Goal: Information Seeking & Learning: Learn about a topic

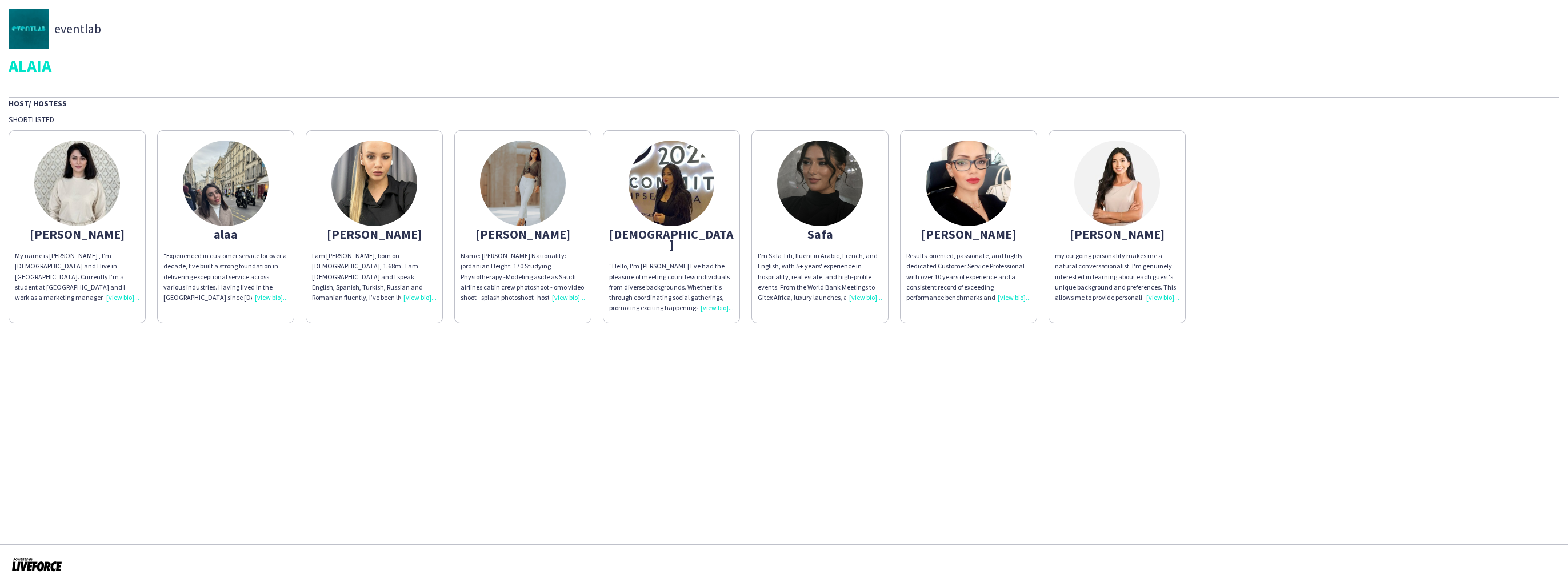
click at [555, 167] on img at bounding box center [523, 183] width 86 height 86
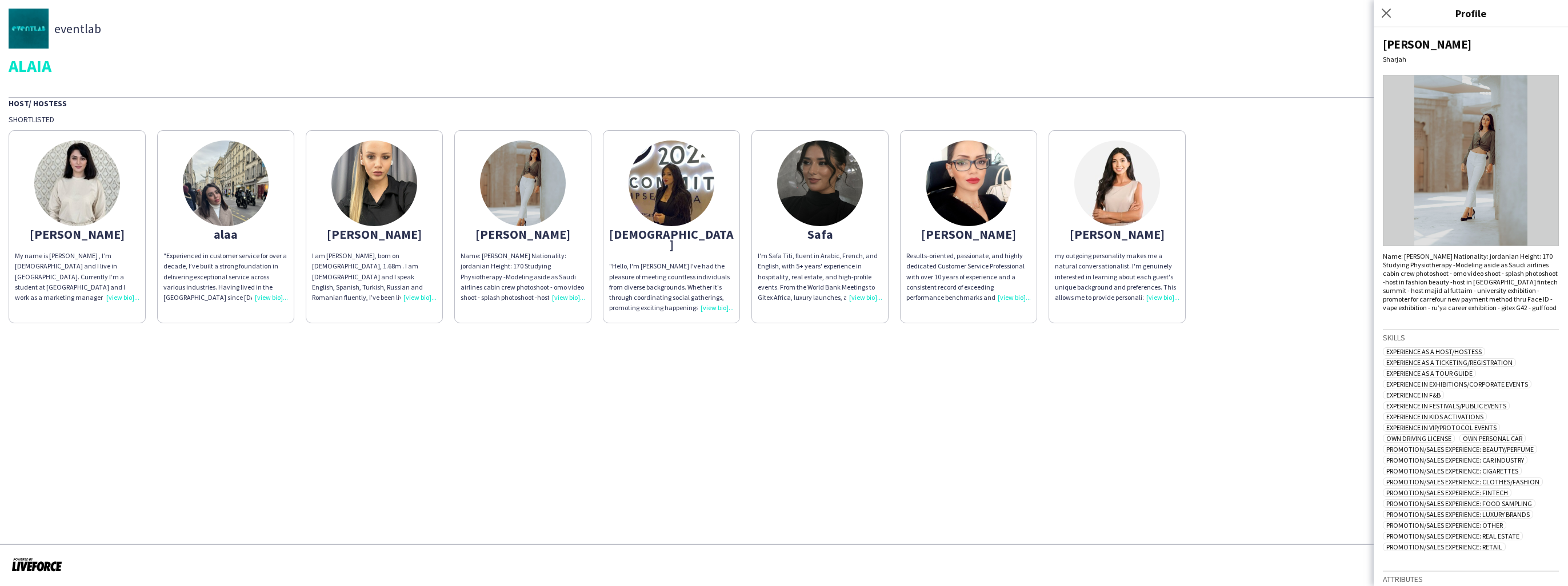
click at [1499, 179] on img at bounding box center [1471, 161] width 176 height 172
drag, startPoint x: 1399, startPoint y: 257, endPoint x: 1477, endPoint y: 257, distance: 78.0
click at [1475, 257] on div "Name: [PERSON_NAME] Nationality: jordanian Height: 170 Studying Physiotherapy -…" at bounding box center [1471, 282] width 176 height 60
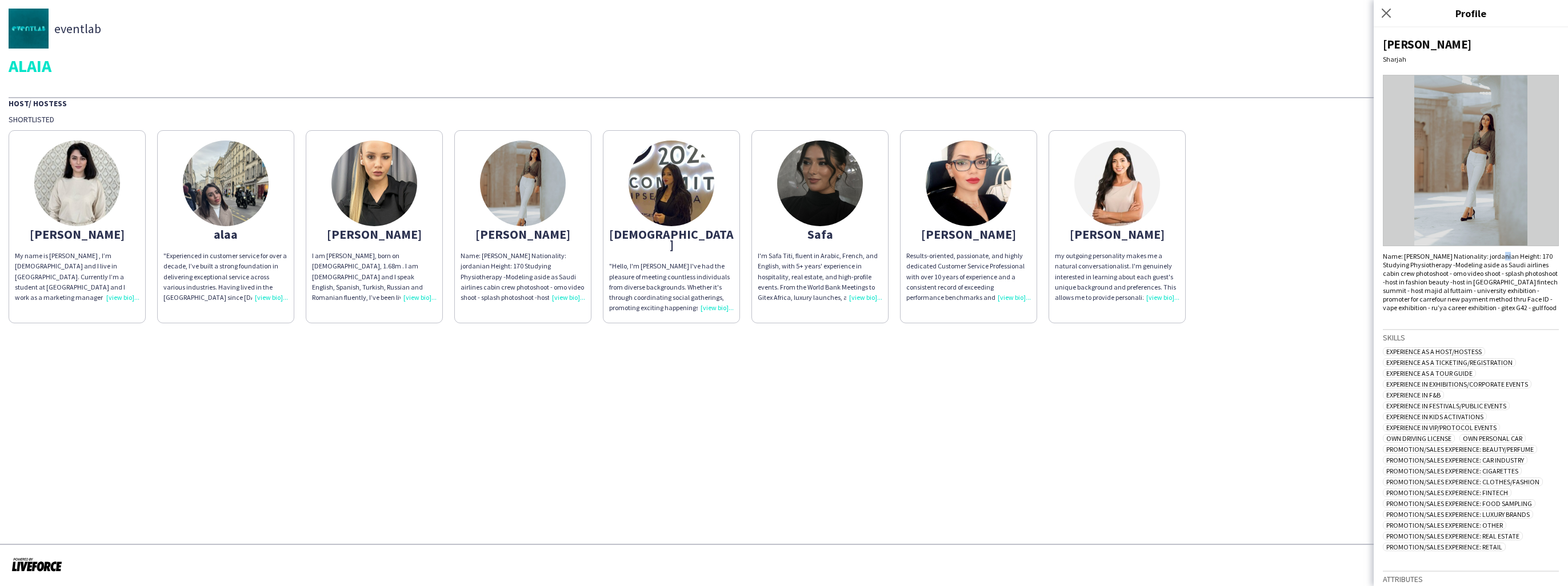
drag, startPoint x: 1477, startPoint y: 257, endPoint x: 1503, endPoint y: 257, distance: 26.0
click at [1503, 257] on div "Name: [PERSON_NAME] Nationality: jordanian Height: 170 Studying Physiotherapy -…" at bounding box center [1471, 282] width 176 height 60
click at [1508, 254] on div "Name: [PERSON_NAME] Nationality: jordanian Height: 170 Studying Physiotherapy -…" at bounding box center [1471, 282] width 176 height 60
drag, startPoint x: 1404, startPoint y: 267, endPoint x: 1444, endPoint y: 266, distance: 40.0
click at [1444, 266] on div "Name: [PERSON_NAME] Nationality: jordanian Height: 170 Studying Physiotherapy -…" at bounding box center [1471, 282] width 176 height 60
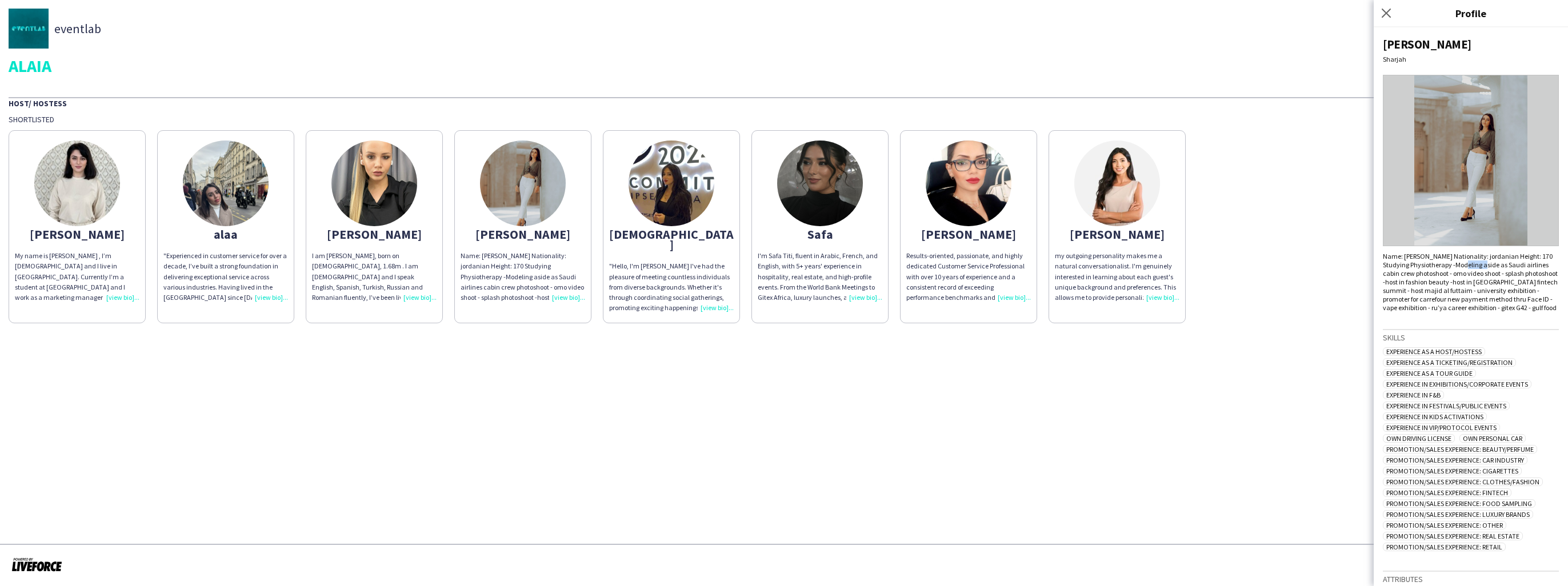
drag, startPoint x: 1444, startPoint y: 266, endPoint x: 1489, endPoint y: 263, distance: 45.1
click at [1489, 263] on div "Name: [PERSON_NAME] Nationality: jordanian Height: 170 Studying Physiotherapy -…" at bounding box center [1471, 282] width 176 height 60
drag, startPoint x: 1489, startPoint y: 263, endPoint x: 1496, endPoint y: 268, distance: 8.6
click at [1497, 263] on div "Name: [PERSON_NAME] Nationality: jordanian Height: 170 Studying Physiotherapy -…" at bounding box center [1471, 282] width 176 height 60
drag, startPoint x: 1434, startPoint y: 312, endPoint x: 1502, endPoint y: 309, distance: 68.1
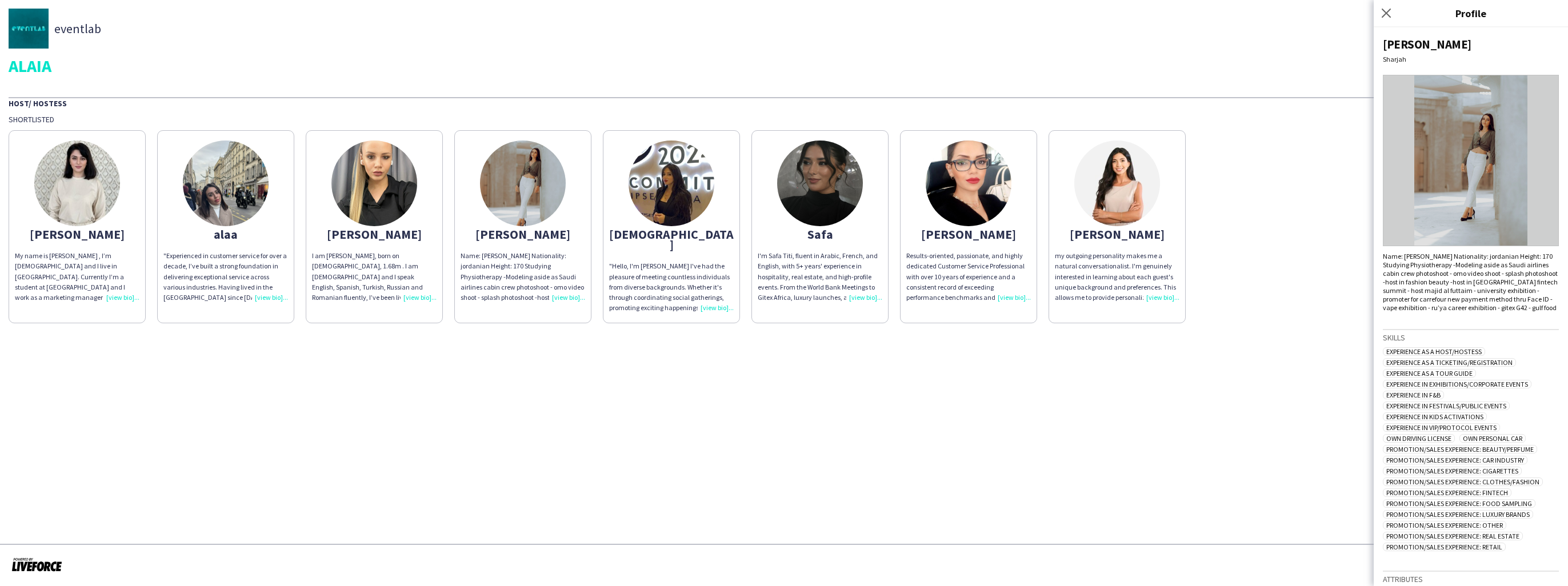
click at [1496, 310] on div "Name: [PERSON_NAME] Nationality: jordanian Height: 170 Studying Physiotherapy -…" at bounding box center [1471, 282] width 176 height 60
drag, startPoint x: 1502, startPoint y: 309, endPoint x: 1440, endPoint y: 310, distance: 62.0
click at [1440, 310] on div "Name: [PERSON_NAME] Nationality: jordanian Height: 170 Studying Physiotherapy -…" at bounding box center [1471, 282] width 176 height 60
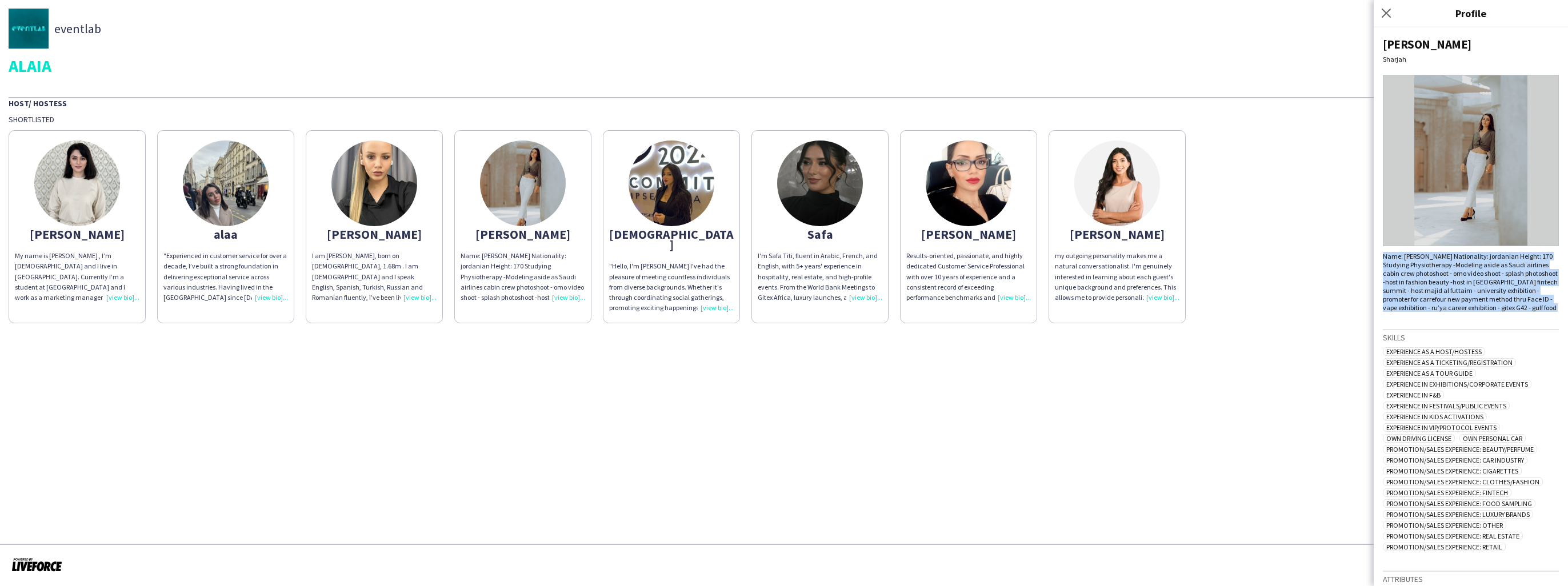
click at [1440, 310] on div "Name: [PERSON_NAME] Nationality: jordanian Height: 170 Studying Physiotherapy -…" at bounding box center [1471, 282] width 176 height 60
drag, startPoint x: 1440, startPoint y: 310, endPoint x: 1444, endPoint y: 177, distance: 133.1
click at [1444, 177] on img at bounding box center [1471, 161] width 176 height 172
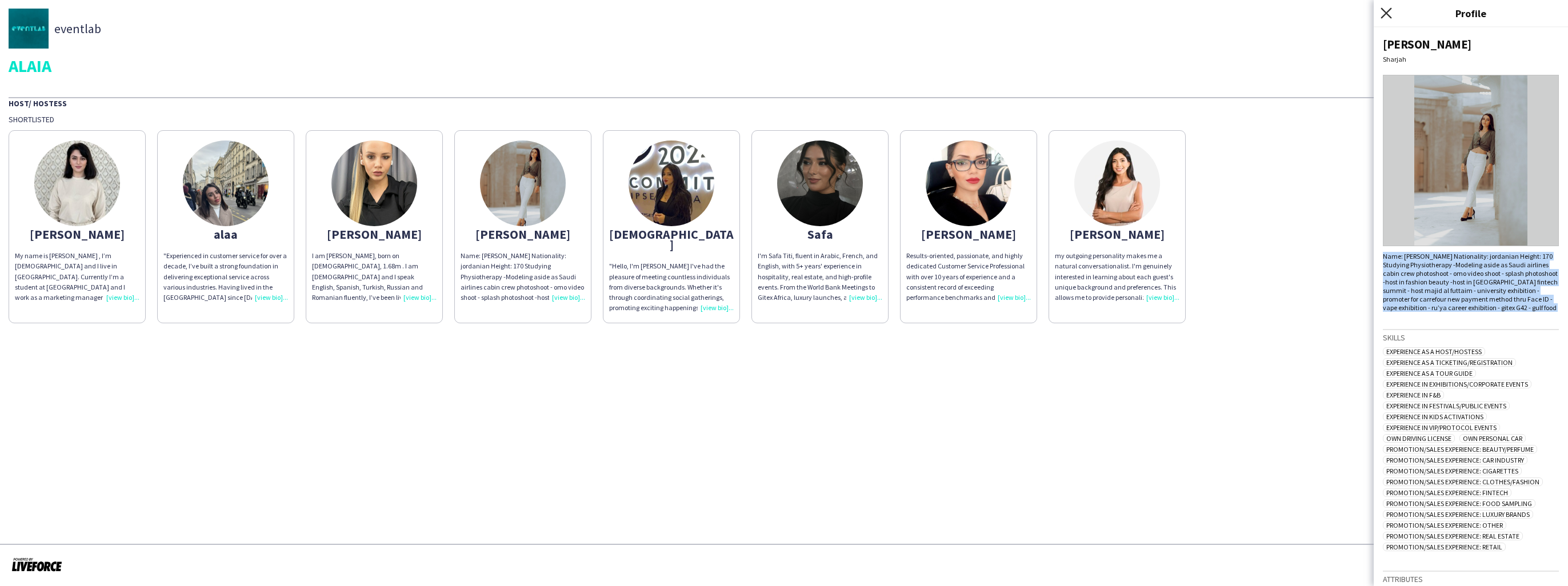
click at [1385, 16] on icon "Close pop-in" at bounding box center [1386, 13] width 11 height 11
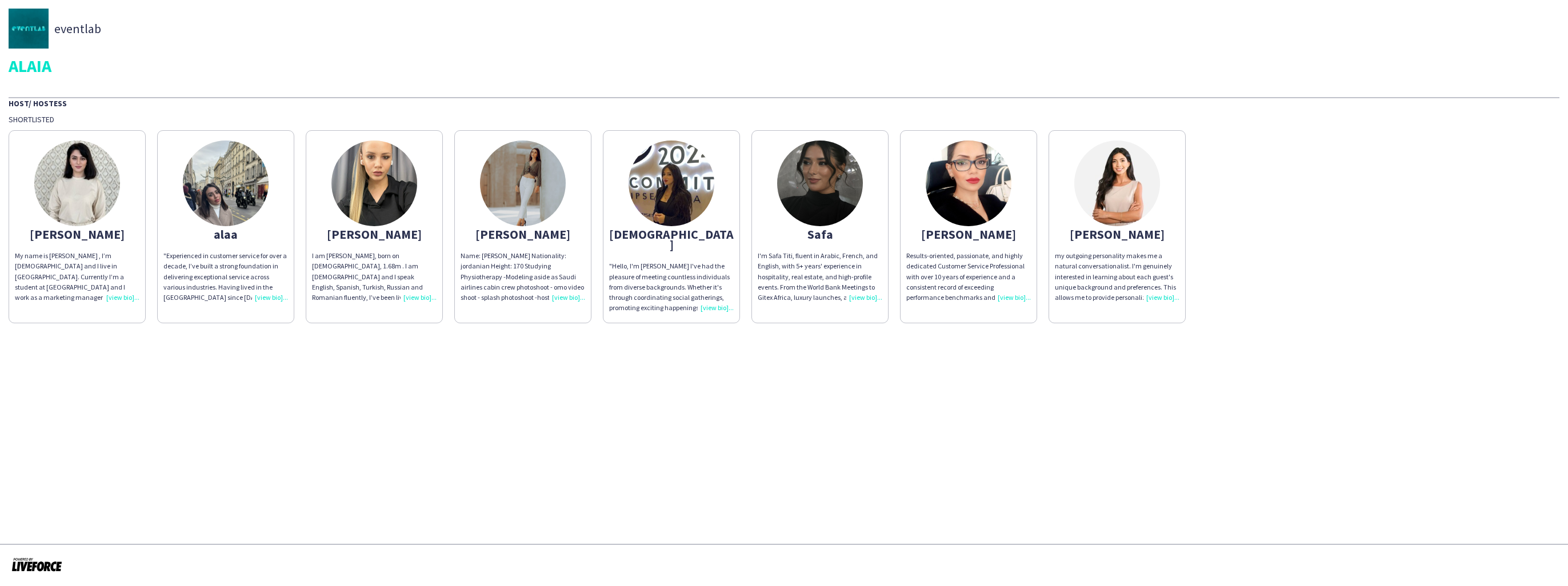
click at [1159, 296] on div "my outgoing personality makes me a natural conversationalist. I'm genuinely int…" at bounding box center [1117, 276] width 125 height 52
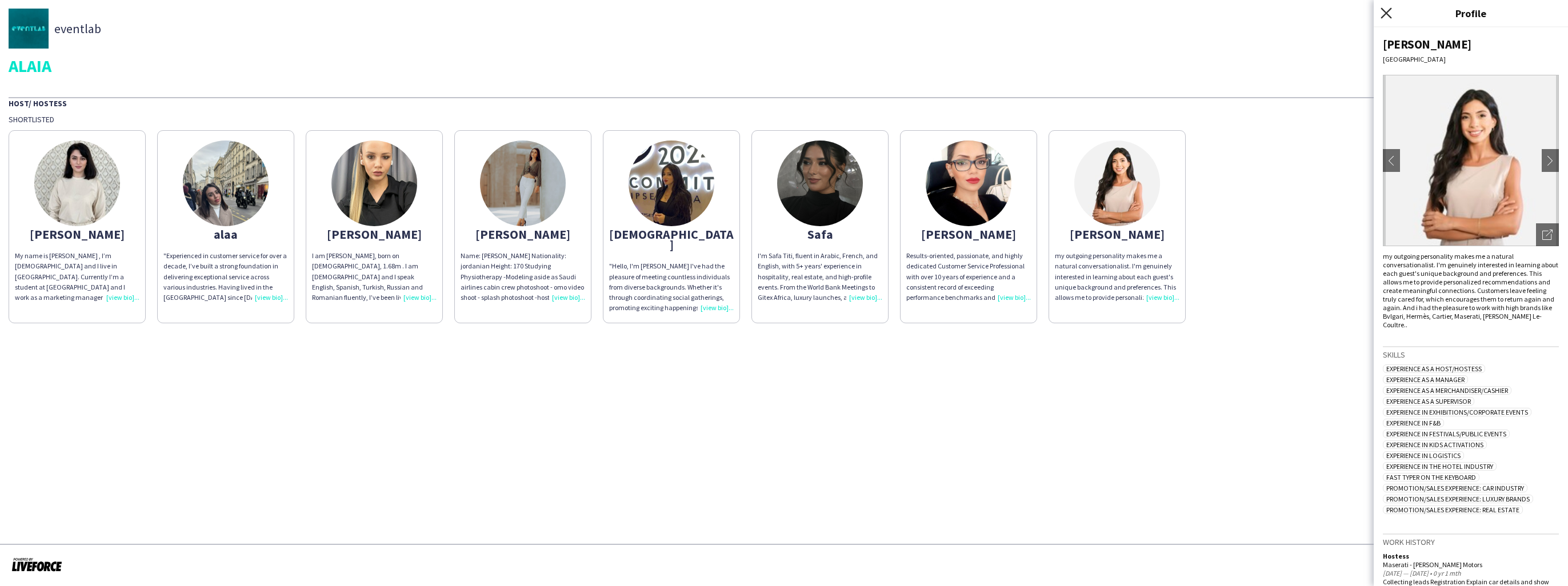
click at [1384, 13] on icon "Close pop-in" at bounding box center [1386, 13] width 11 height 11
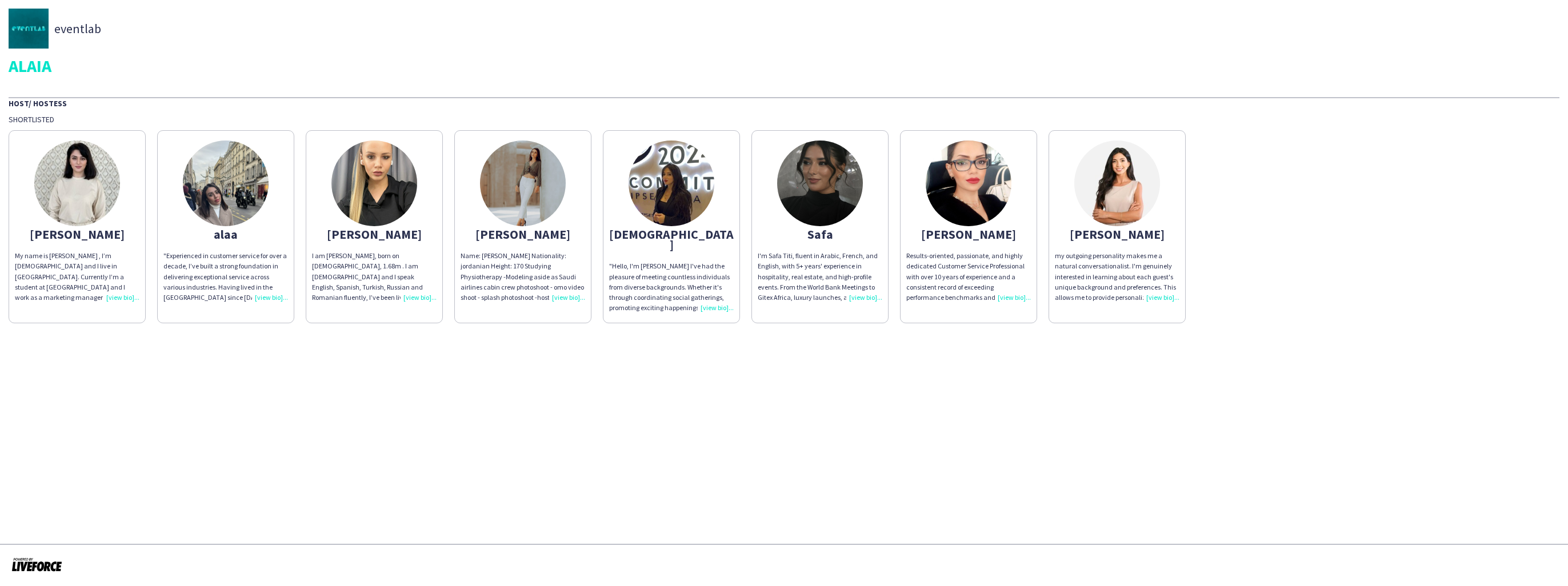
click at [814, 186] on img at bounding box center [820, 183] width 86 height 86
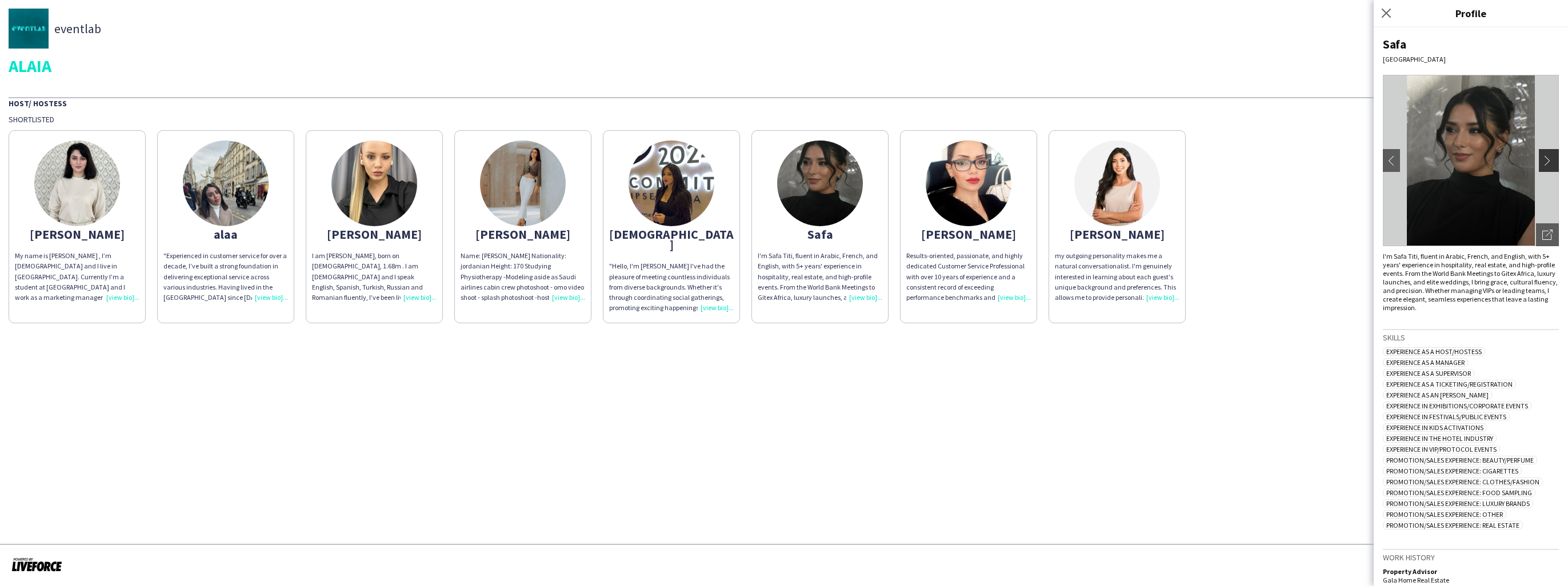
click at [1542, 161] on app-icon "chevron-right" at bounding box center [1550, 160] width 16 height 10
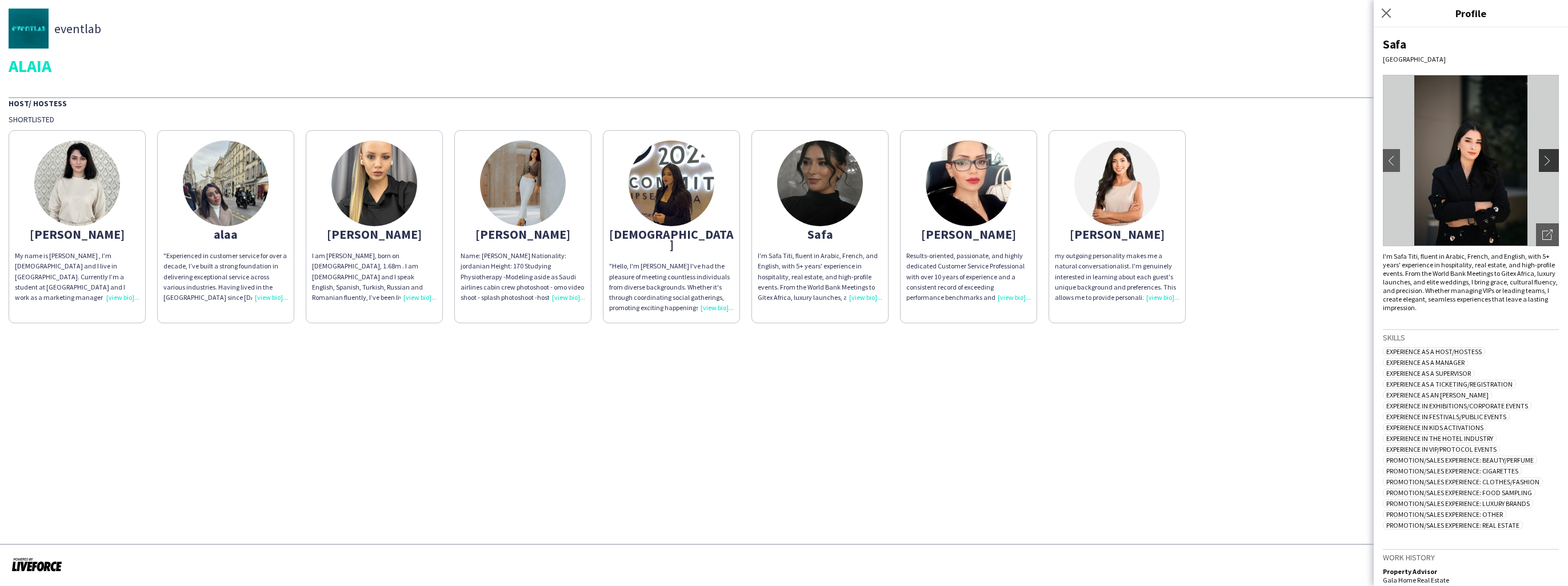
click at [1542, 161] on app-icon "chevron-right" at bounding box center [1550, 160] width 16 height 10
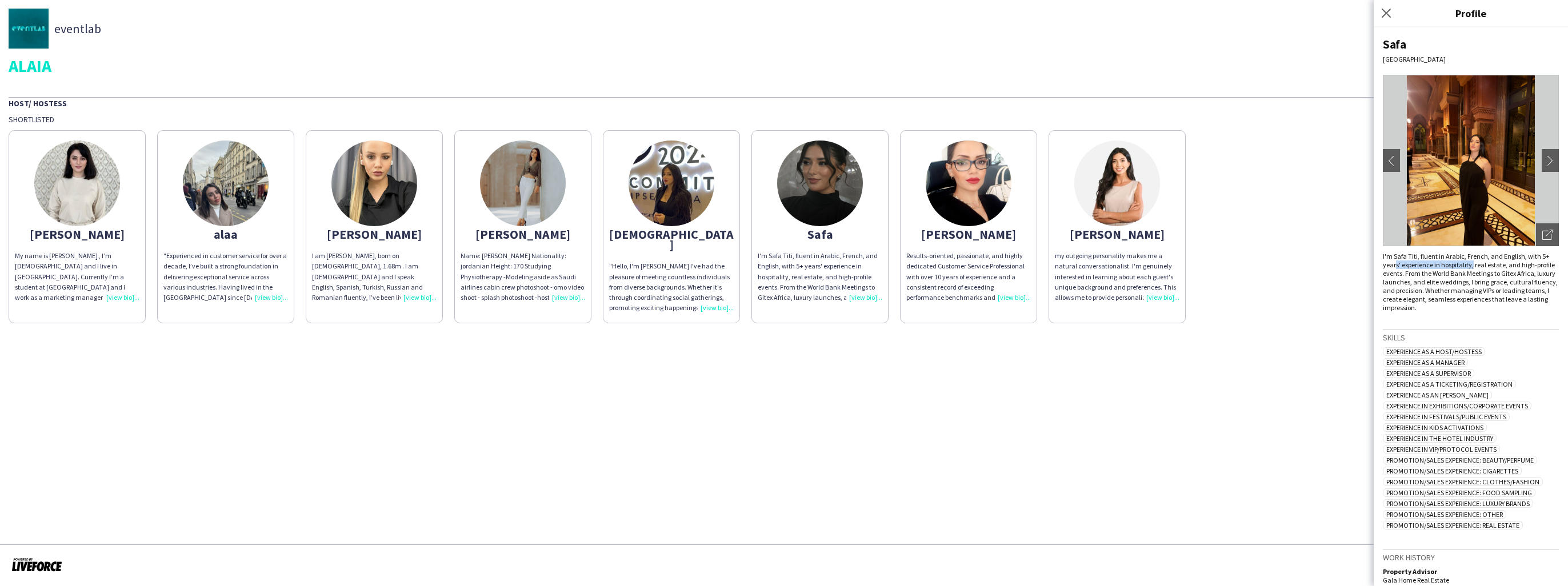
drag, startPoint x: 1395, startPoint y: 264, endPoint x: 1476, endPoint y: 262, distance: 81.0
click at [1475, 262] on div "I'm Safa Titi, fluent in Arabic, French, and English, with 5+ years' experience…" at bounding box center [1471, 282] width 176 height 60
drag, startPoint x: 1476, startPoint y: 262, endPoint x: 1508, endPoint y: 263, distance: 32.0
click at [1508, 263] on div "I'm Safa Titi, fluent in Arabic, French, and English, with 5+ years' experience…" at bounding box center [1471, 282] width 176 height 60
drag, startPoint x: 1387, startPoint y: 269, endPoint x: 1423, endPoint y: 270, distance: 36.0
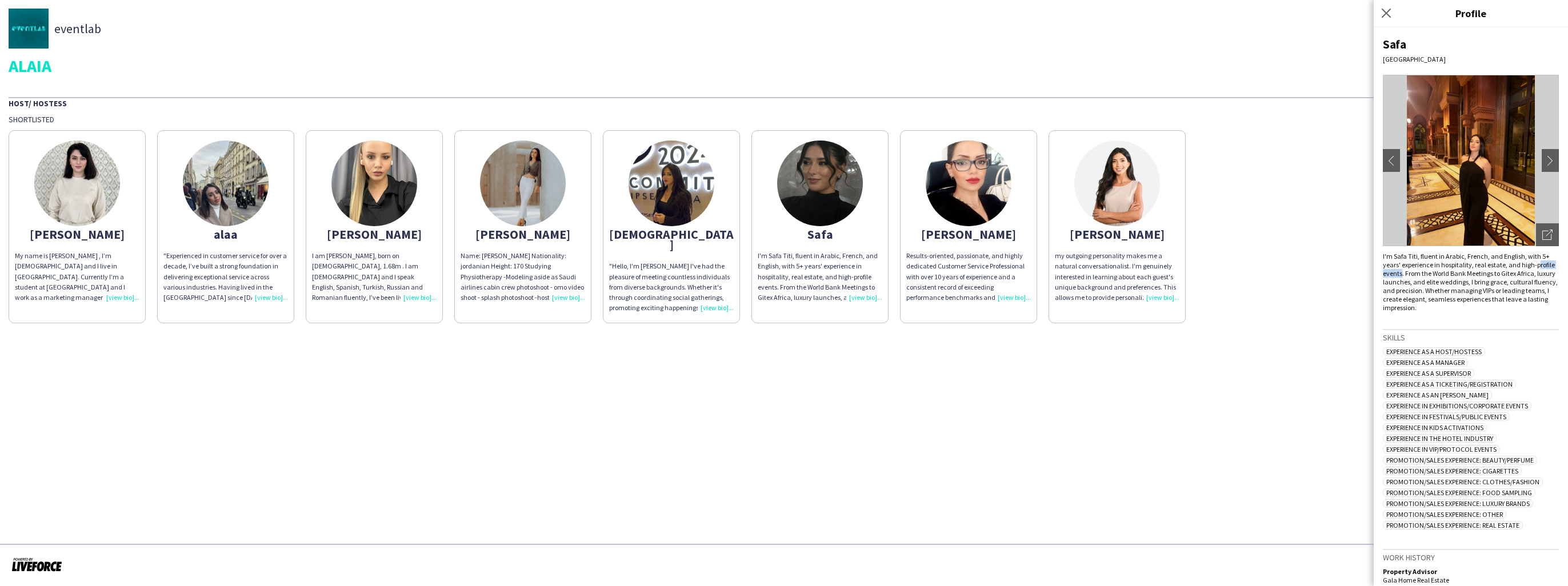
click at [1423, 270] on div "I'm Safa Titi, fluent in Arabic, French, and English, with 5+ years' experience…" at bounding box center [1471, 282] width 176 height 60
drag, startPoint x: 1423, startPoint y: 270, endPoint x: 1464, endPoint y: 275, distance: 41.3
click at [1464, 275] on div "I'm Safa Titi, fluent in Arabic, French, and English, with 5+ years' experience…" at bounding box center [1471, 282] width 176 height 60
drag, startPoint x: 1405, startPoint y: 281, endPoint x: 1451, endPoint y: 281, distance: 46.0
click at [1451, 281] on div "I'm Safa Titi, fluent in Arabic, French, and English, with 5+ years' experience…" at bounding box center [1471, 282] width 176 height 60
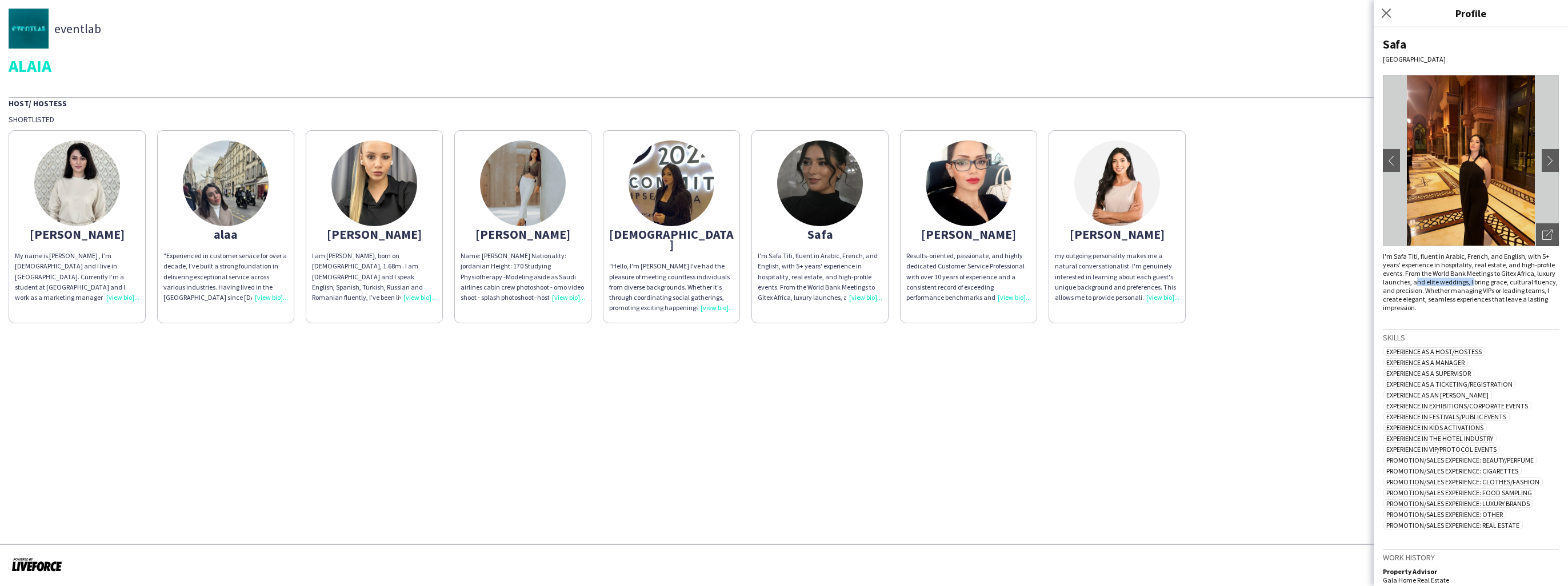
drag, startPoint x: 1451, startPoint y: 281, endPoint x: 1510, endPoint y: 281, distance: 59.0
click at [1510, 281] on div "I'm Safa Titi, fluent in Arabic, French, and English, with 5+ years' experience…" at bounding box center [1471, 282] width 176 height 60
click at [1539, 284] on div "I'm Safa Titi, fluent in Arabic, French, and English, with 5+ years' experience…" at bounding box center [1471, 282] width 176 height 60
drag, startPoint x: 1516, startPoint y: 284, endPoint x: 1472, endPoint y: 282, distance: 44.0
click at [1473, 282] on div "I'm Safa Titi, fluent in Arabic, French, and English, with 5+ years' experience…" at bounding box center [1471, 282] width 176 height 60
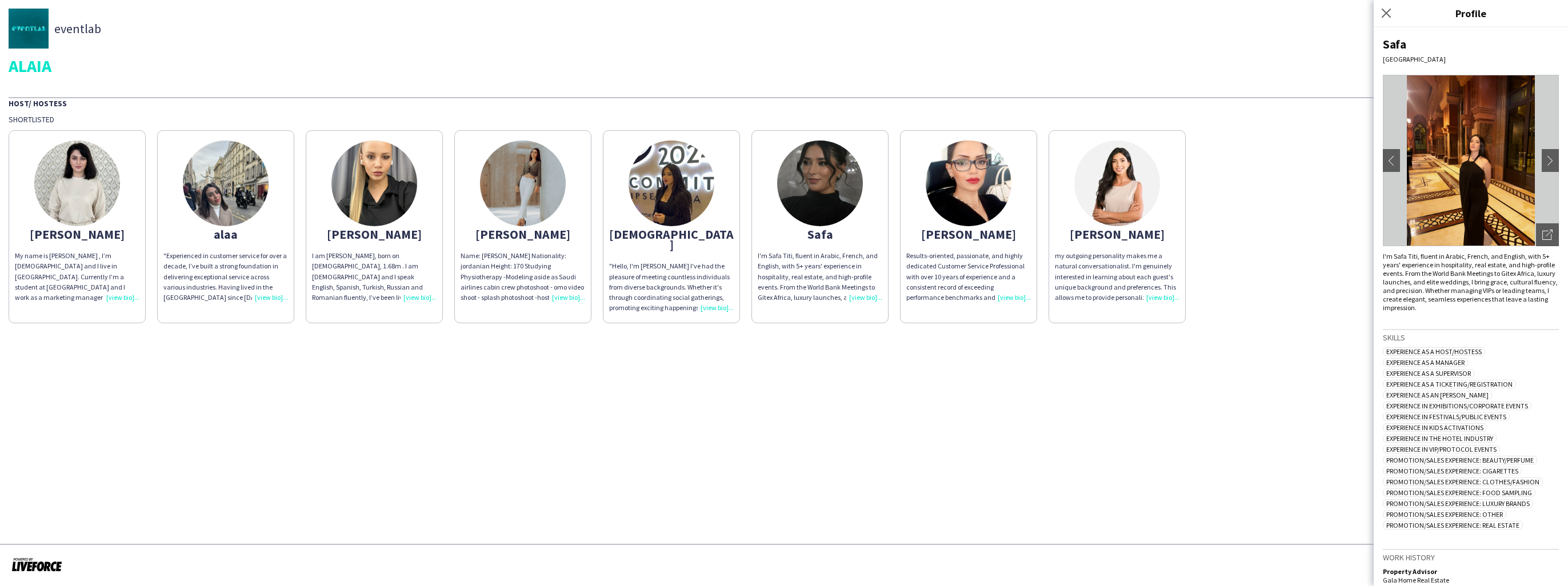
drag, startPoint x: 1472, startPoint y: 282, endPoint x: 1461, endPoint y: 282, distance: 11.0
click at [1461, 282] on div "I'm Safa Titi, fluent in Arabic, French, and English, with 5+ years' experience…" at bounding box center [1471, 282] width 176 height 60
drag, startPoint x: 1404, startPoint y: 293, endPoint x: 1521, endPoint y: 289, distance: 117.1
click at [1521, 289] on div "I'm Safa Titi, fluent in Arabic, French, and English, with 5+ years' experience…" at bounding box center [1471, 282] width 176 height 60
click at [1525, 289] on div "I'm Safa Titi, fluent in Arabic, French, and English, with 5+ years' experience…" at bounding box center [1471, 282] width 176 height 60
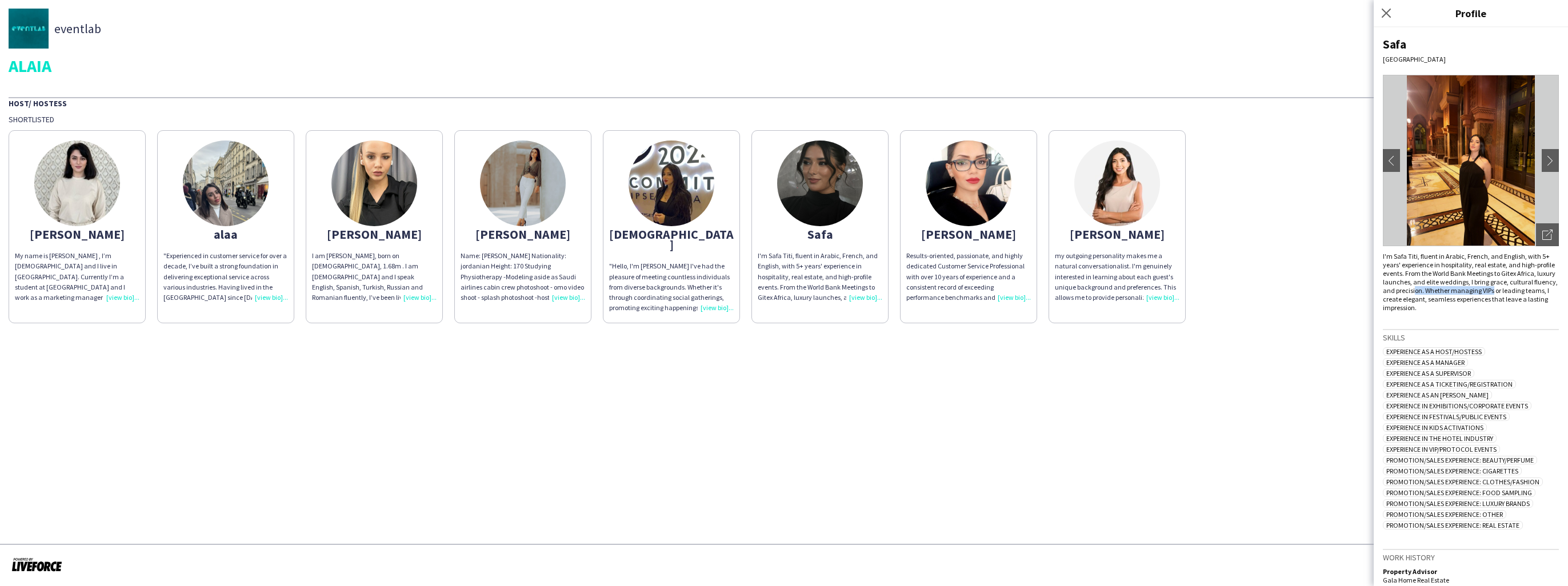
drag, startPoint x: 1538, startPoint y: 291, endPoint x: 1462, endPoint y: 293, distance: 76.0
click at [1462, 293] on div "I'm Safa Titi, fluent in Arabic, French, and English, with 5+ years' experience…" at bounding box center [1471, 282] width 176 height 60
drag, startPoint x: 1462, startPoint y: 293, endPoint x: 1456, endPoint y: 294, distance: 6.1
click at [1456, 294] on div "I'm Safa Titi, fluent in Arabic, French, and English, with 5+ years' experience…" at bounding box center [1471, 282] width 176 height 60
drag, startPoint x: 1456, startPoint y: 294, endPoint x: 1427, endPoint y: 301, distance: 29.8
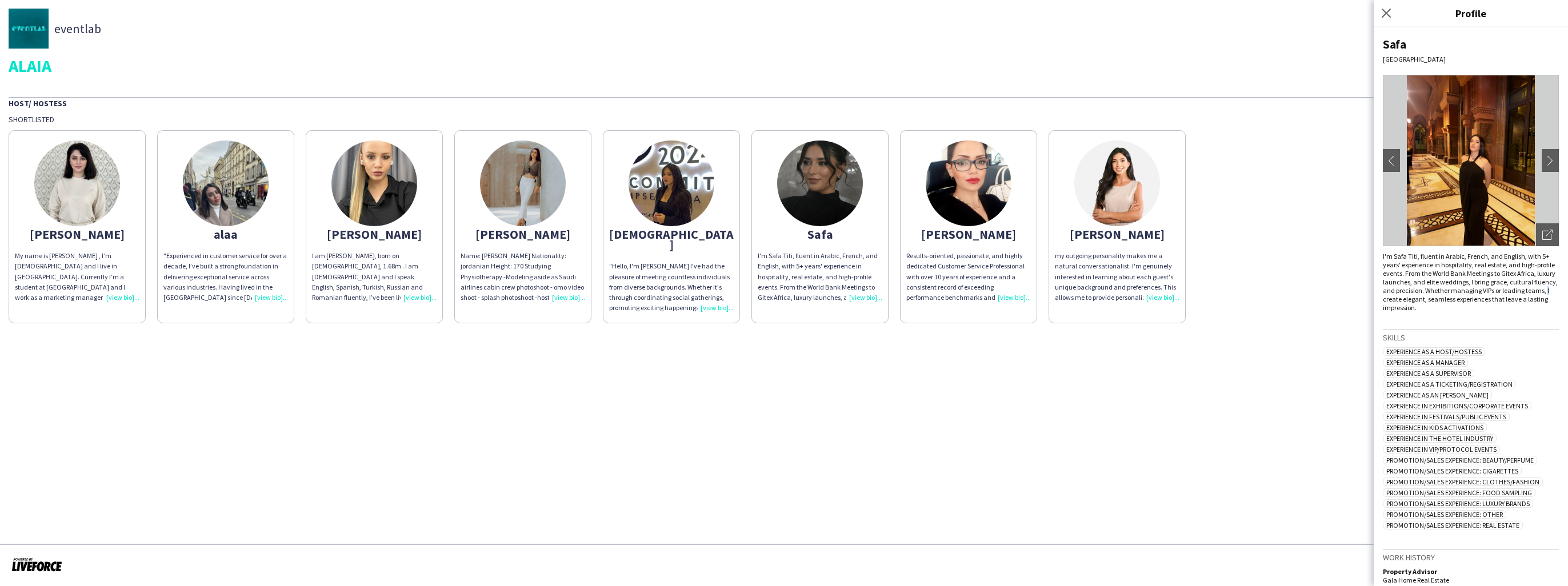
click at [1427, 301] on div "I'm Safa Titi, fluent in Arabic, French, and English, with 5+ years' experience…" at bounding box center [1471, 282] width 176 height 60
drag, startPoint x: 1427, startPoint y: 301, endPoint x: 1495, endPoint y: 301, distance: 68.0
click at [1495, 301] on div "I'm Safa Titi, fluent in Arabic, French, and English, with 5+ years' experience…" at bounding box center [1471, 282] width 176 height 60
click at [1521, 306] on div "I'm Safa Titi, fluent in Arabic, French, and English, with 5+ years' experience…" at bounding box center [1471, 282] width 176 height 60
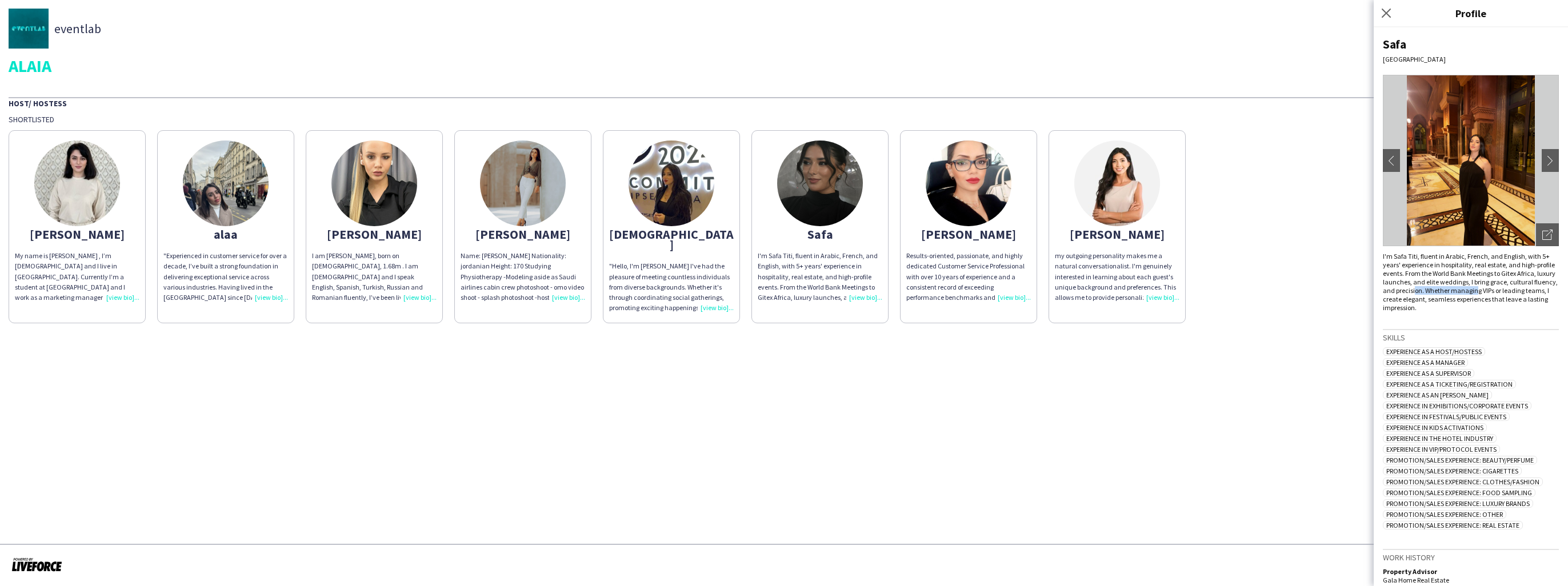
drag, startPoint x: 1524, startPoint y: 293, endPoint x: 1449, endPoint y: 291, distance: 75.0
click at [1451, 291] on div "I'm Safa Titi, fluent in Arabic, French, and English, with 5+ years' experience…" at bounding box center [1471, 282] width 176 height 60
drag, startPoint x: 1449, startPoint y: 291, endPoint x: 1429, endPoint y: 296, distance: 20.6
click at [1429, 296] on div "I'm Safa Titi, fluent in Arabic, French, and English, with 5+ years' experience…" at bounding box center [1471, 282] width 176 height 60
drag, startPoint x: 1421, startPoint y: 298, endPoint x: 1521, endPoint y: 298, distance: 100.0
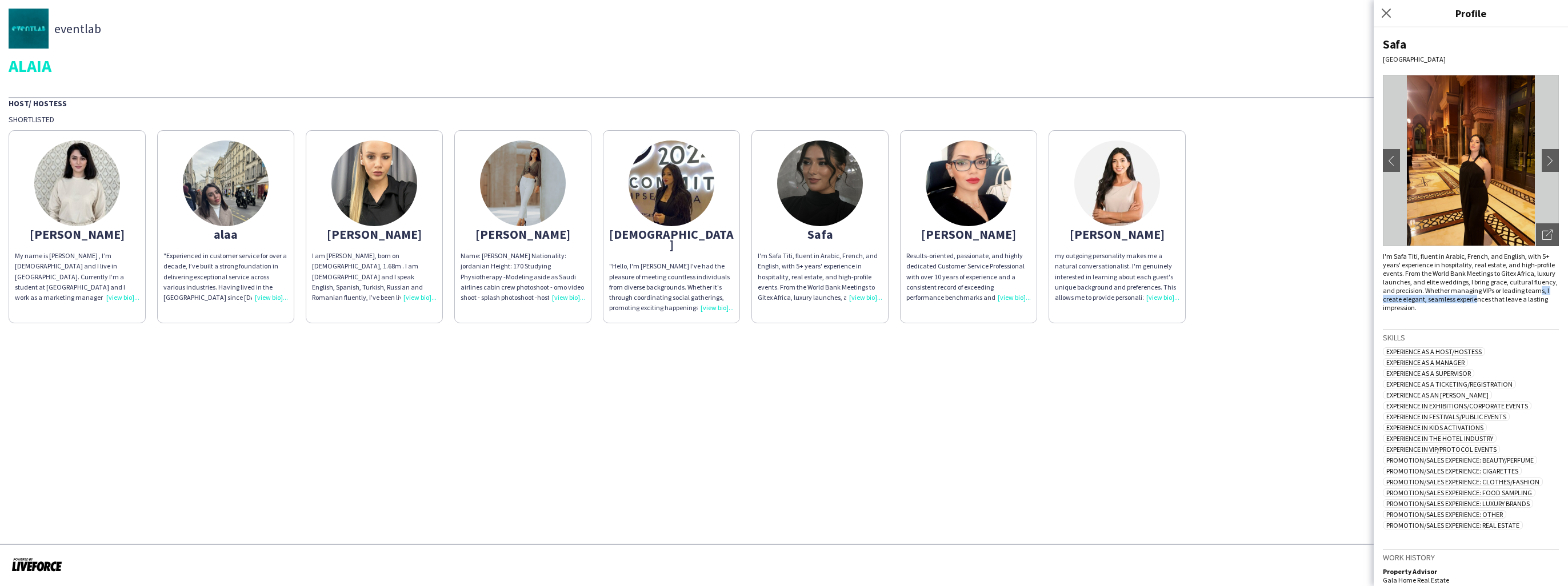
click at [1521, 298] on div "I'm Safa Titi, fluent in Arabic, French, and English, with 5+ years' experience…" at bounding box center [1471, 282] width 176 height 60
click at [1524, 297] on div "I'm Safa Titi, fluent in Arabic, French, and English, with 5+ years' experience…" at bounding box center [1471, 282] width 176 height 60
drag, startPoint x: 1524, startPoint y: 297, endPoint x: 1491, endPoint y: 295, distance: 33.1
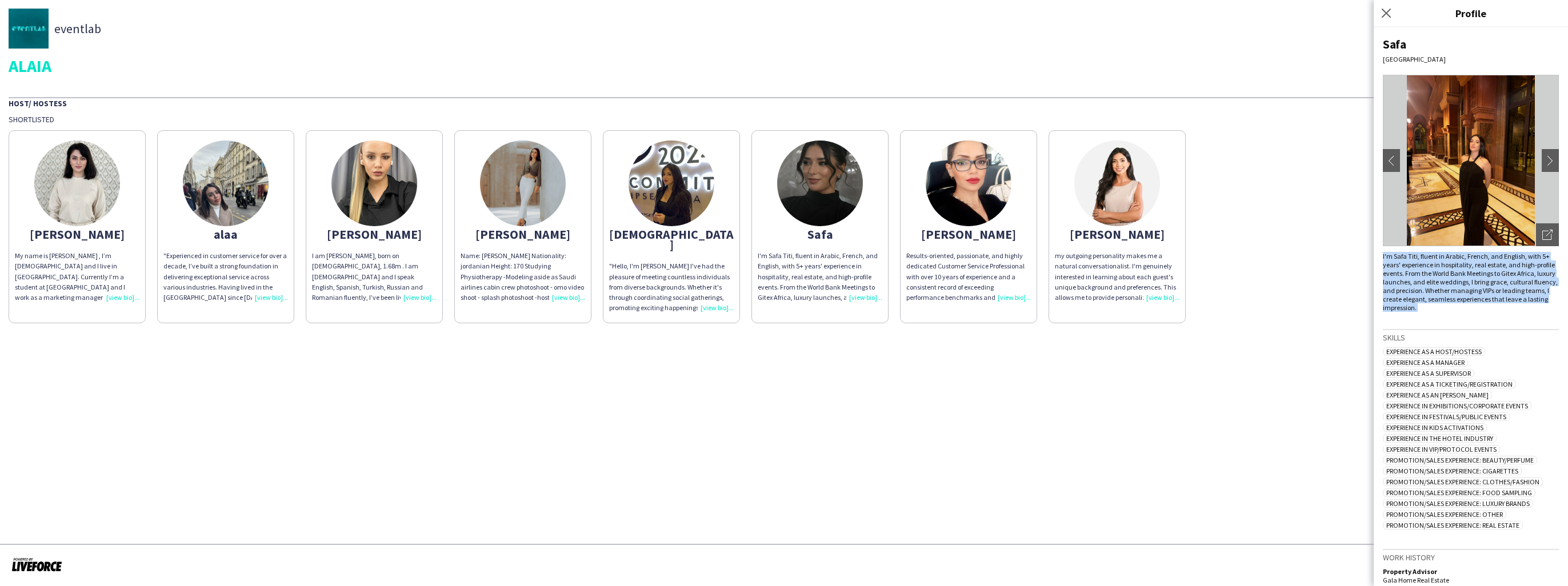
click at [1491, 295] on div "I'm Safa Titi, fluent in Arabic, French, and English, with 5+ years' experience…" at bounding box center [1471, 282] width 176 height 60
drag, startPoint x: 1491, startPoint y: 295, endPoint x: 1433, endPoint y: 290, distance: 58.2
click at [1433, 290] on div "I'm Safa Titi, fluent in Arabic, French, and English, with 5+ years' experience…" at bounding box center [1471, 282] width 176 height 60
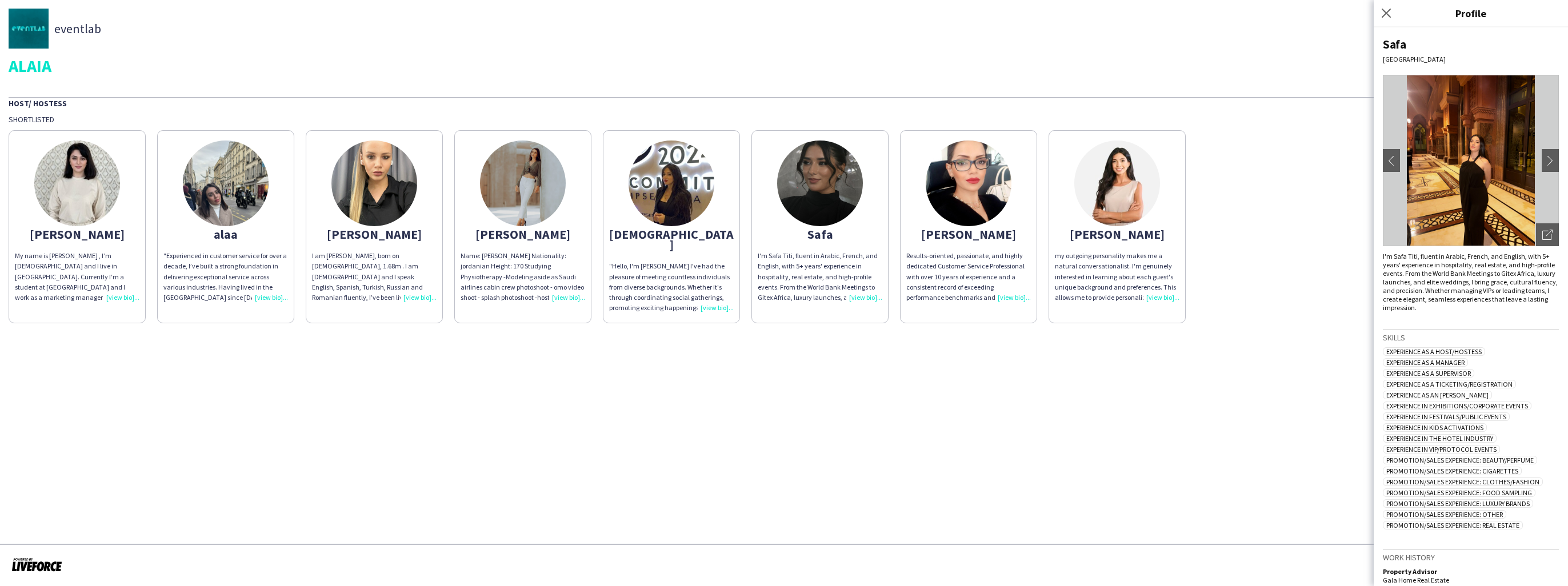
click at [628, 397] on app-share-pages "eventlab ALAIA Host/ Hostess Shortlisted [PERSON_NAME] My name is [PERSON_NAME]…" at bounding box center [784, 293] width 1568 height 586
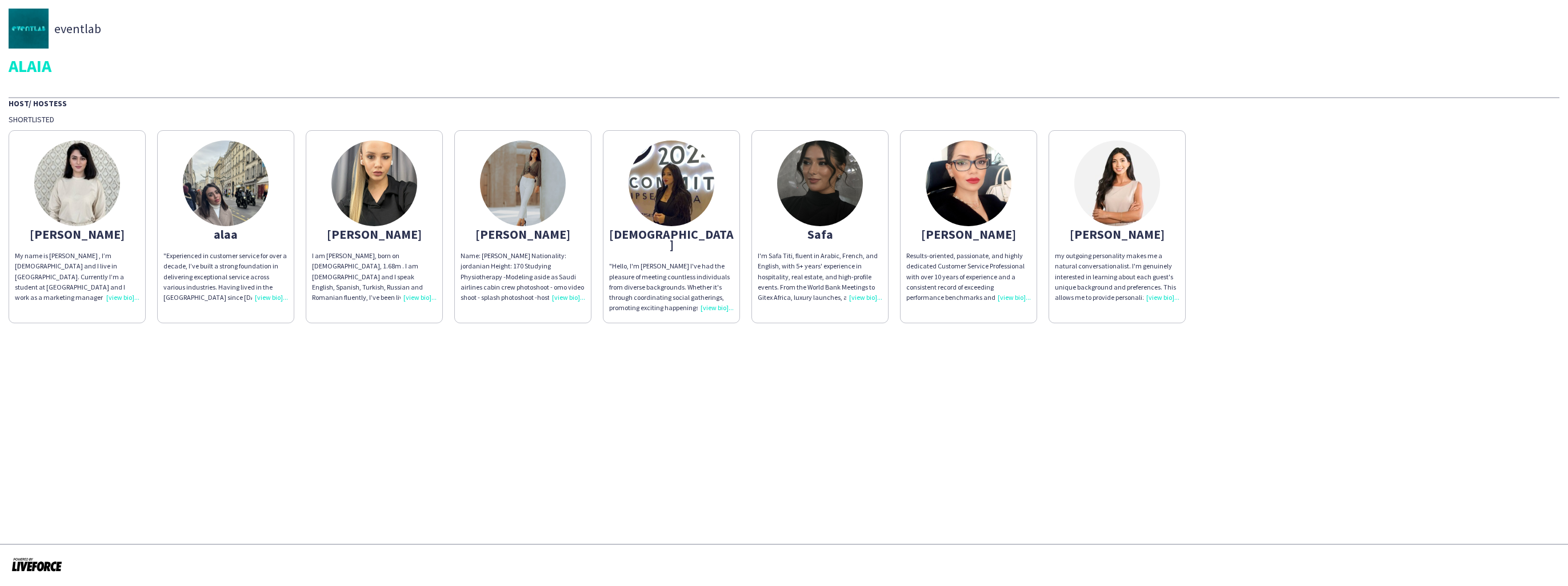
click at [701, 425] on app-share-pages "eventlab ALAIA Host/ Hostess Shortlisted [PERSON_NAME] My name is [PERSON_NAME]…" at bounding box center [784, 293] width 1568 height 586
click at [805, 192] on img at bounding box center [820, 183] width 86 height 86
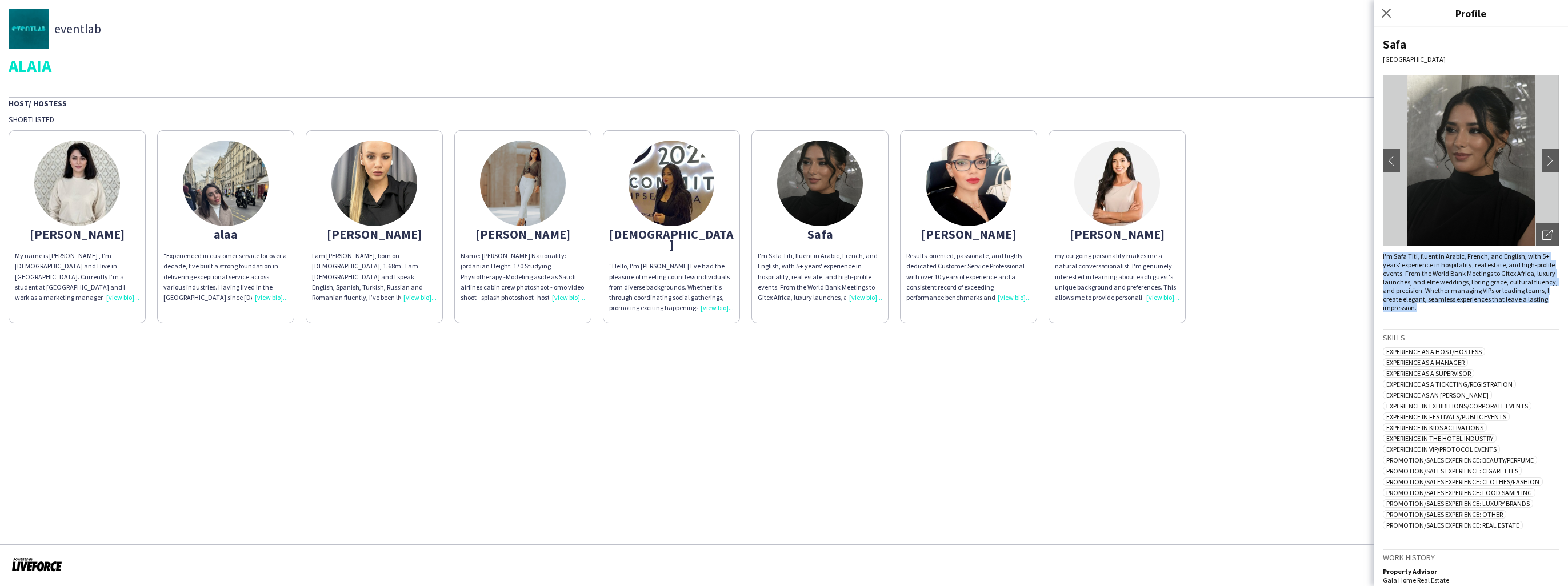
drag, startPoint x: 1382, startPoint y: 257, endPoint x: 1462, endPoint y: 306, distance: 93.8
click at [1462, 306] on div "Safa [GEOGRAPHIC_DATA] chevron-left chevron-right Open photos pop-in I'm Safa T…" at bounding box center [1471, 307] width 194 height 559
click at [1462, 306] on div "I'm Safa Titi, fluent in Arabic, French, and English, with 5+ years' experience…" at bounding box center [1471, 282] width 176 height 60
click at [1542, 161] on app-icon "chevron-right" at bounding box center [1550, 160] width 16 height 10
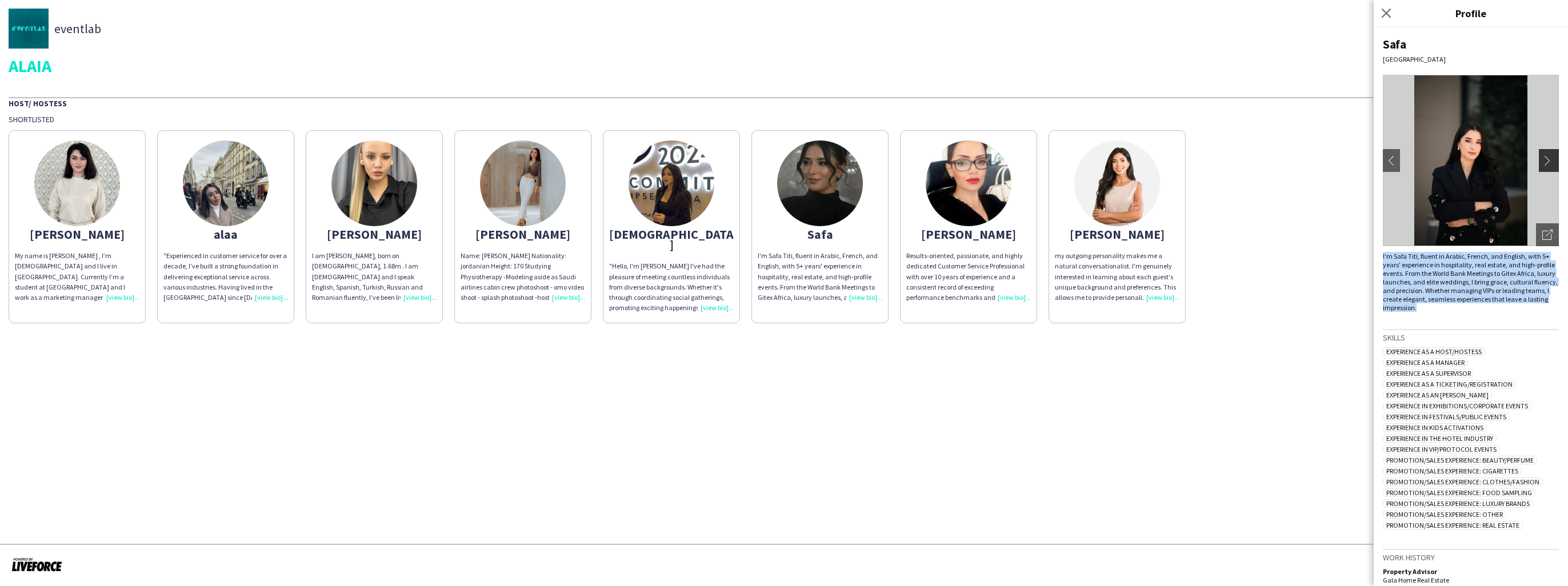
click at [1542, 161] on app-icon "chevron-right" at bounding box center [1550, 160] width 16 height 10
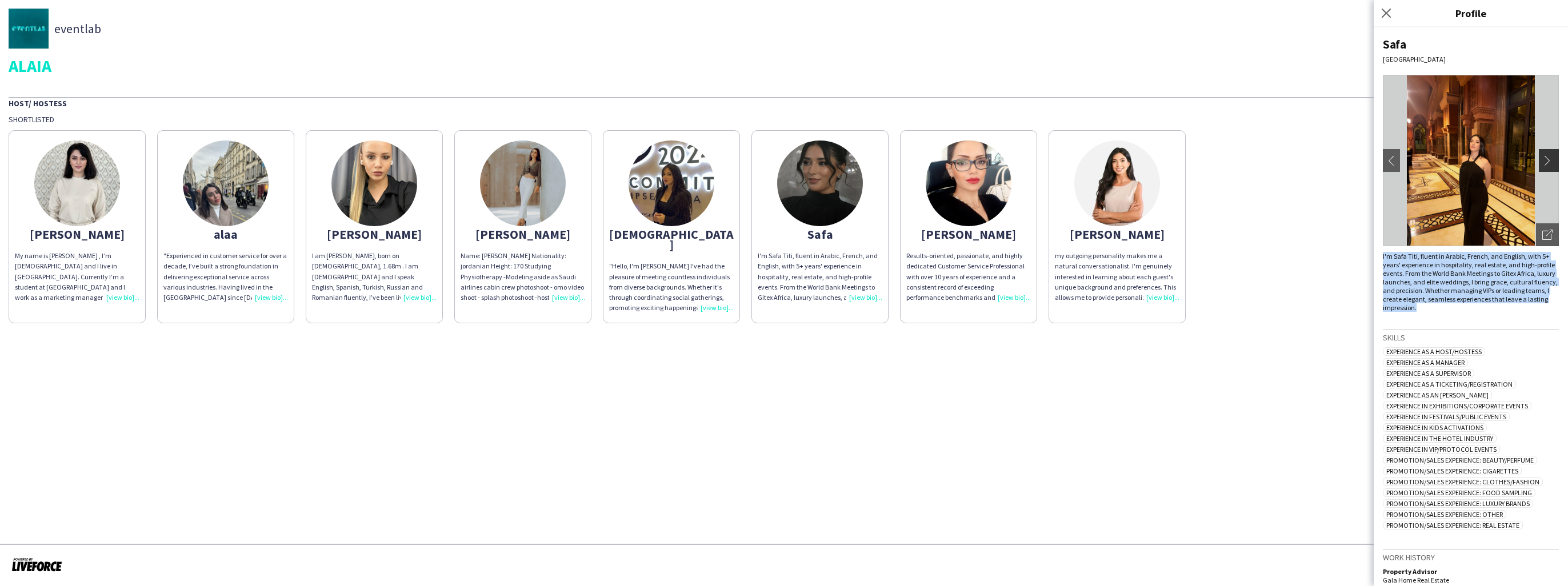
click at [1542, 161] on app-icon "chevron-right" at bounding box center [1550, 160] width 16 height 10
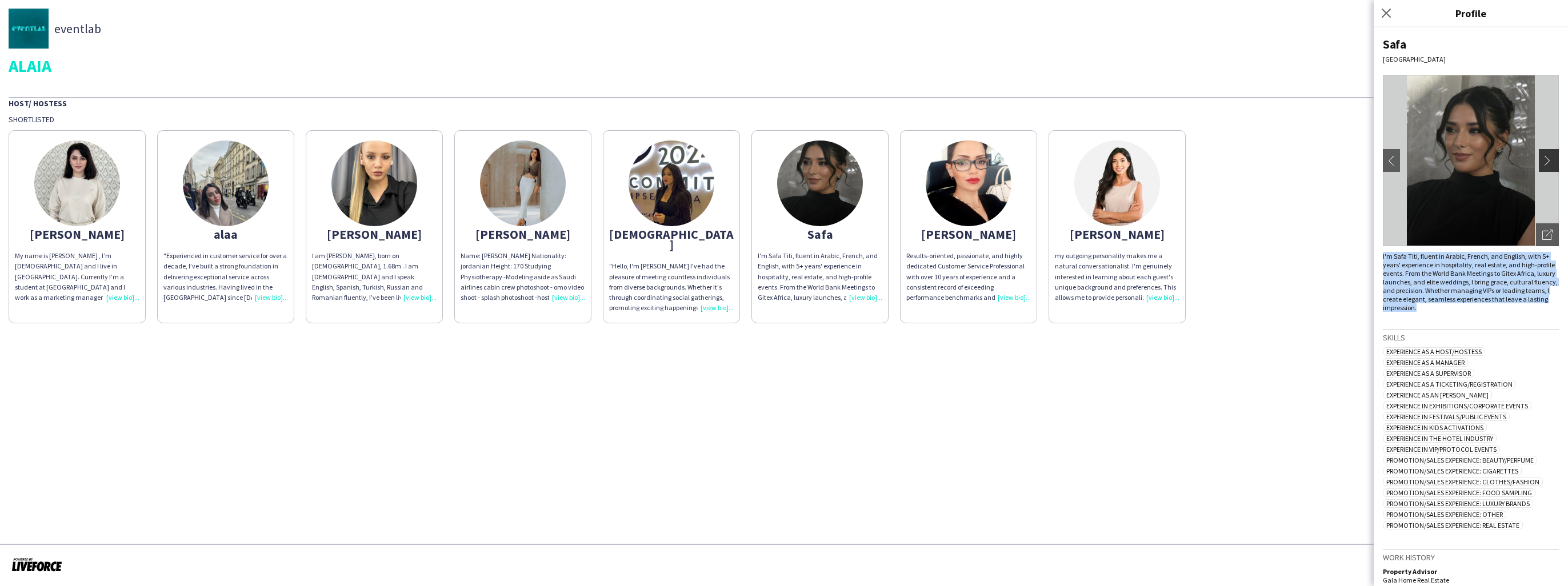
click at [1542, 161] on app-icon "chevron-right" at bounding box center [1550, 160] width 16 height 10
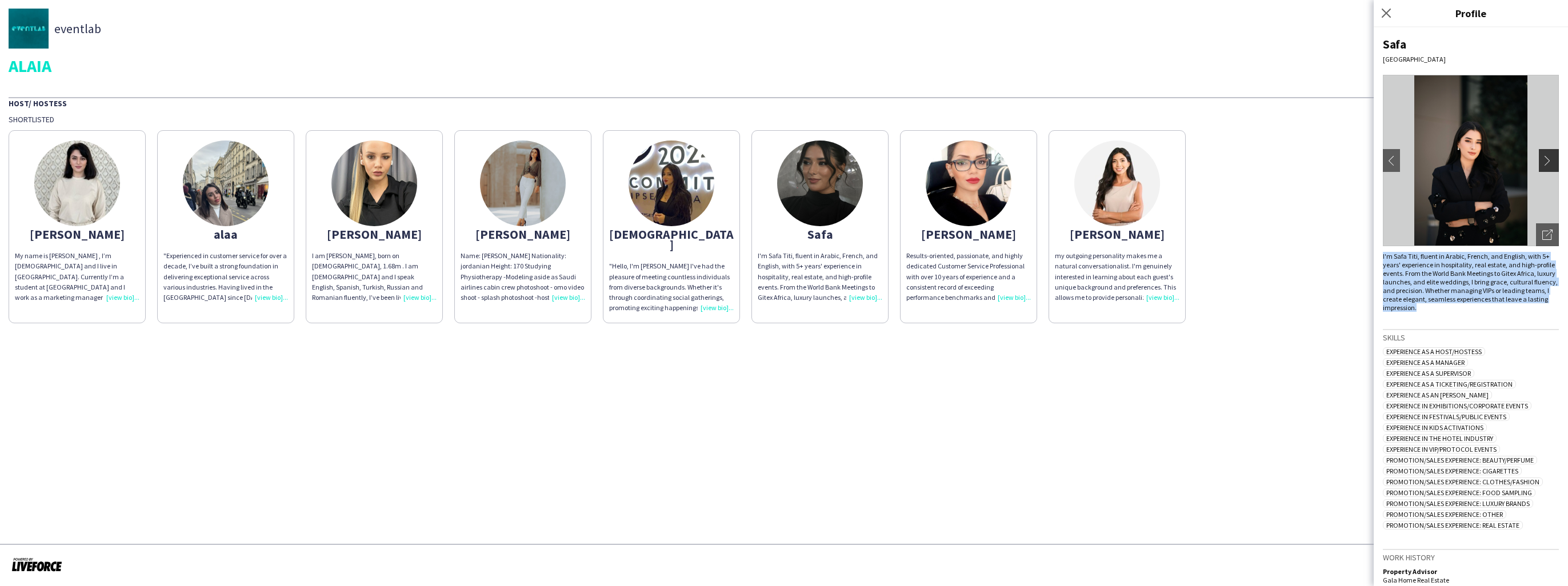
click at [1542, 161] on app-icon "chevron-right" at bounding box center [1550, 160] width 16 height 10
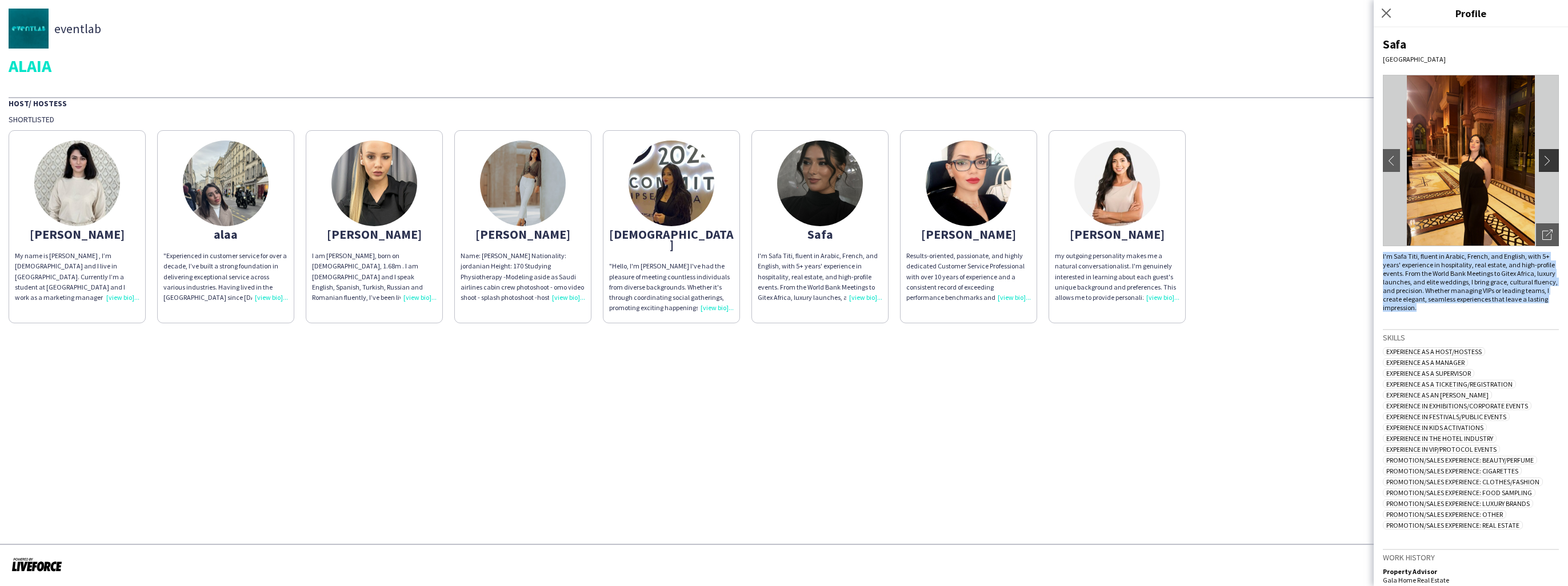
click at [1542, 161] on app-icon "chevron-right" at bounding box center [1550, 160] width 16 height 10
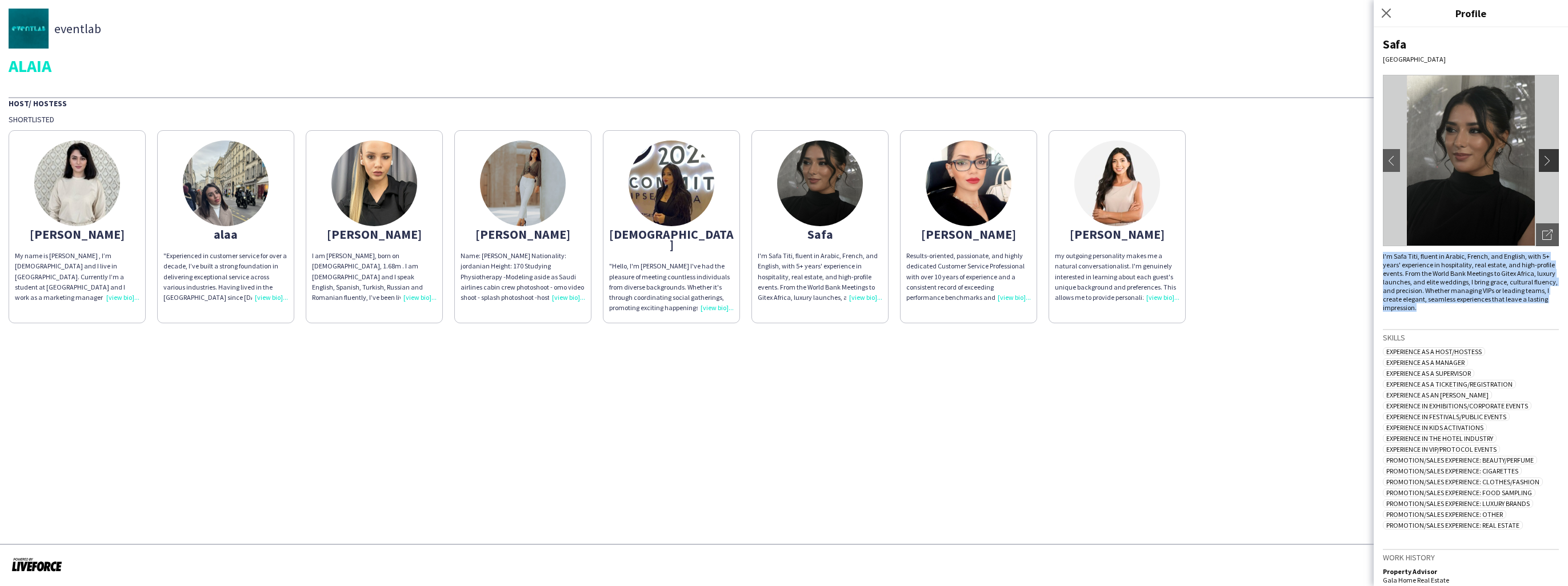
click at [1542, 161] on app-icon "chevron-right" at bounding box center [1550, 160] width 16 height 10
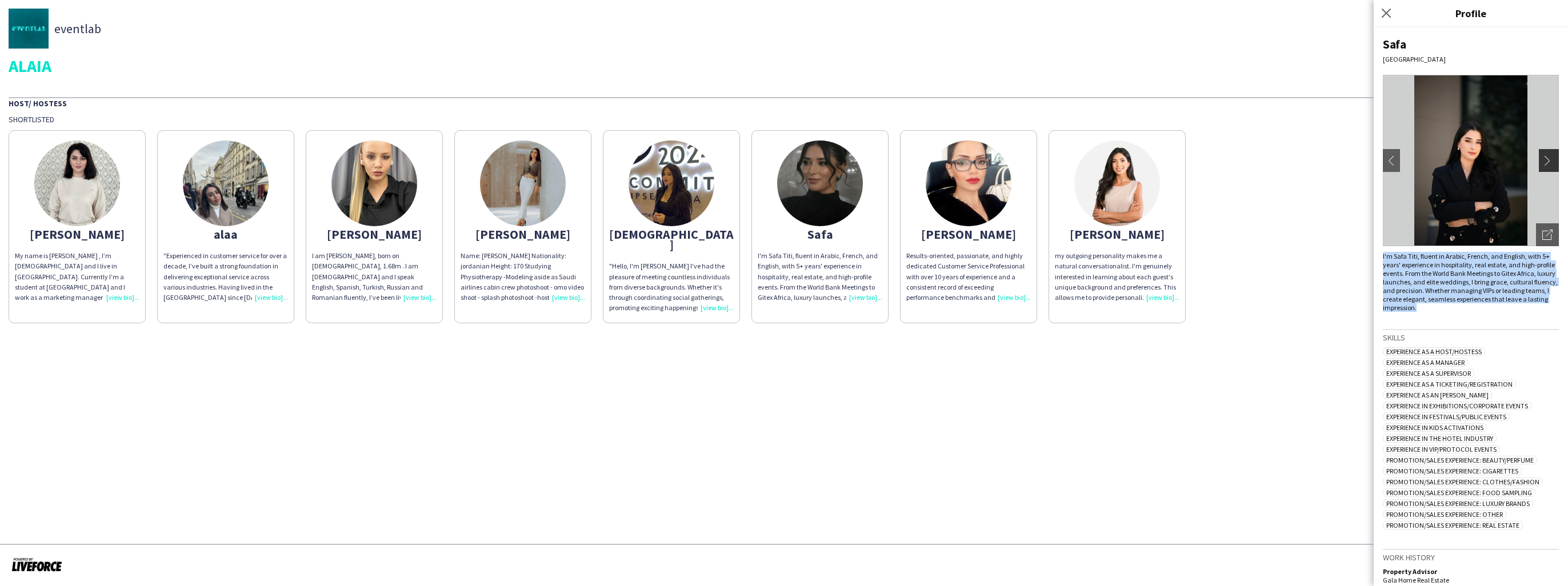
click at [1542, 161] on app-icon "chevron-right" at bounding box center [1550, 160] width 16 height 10
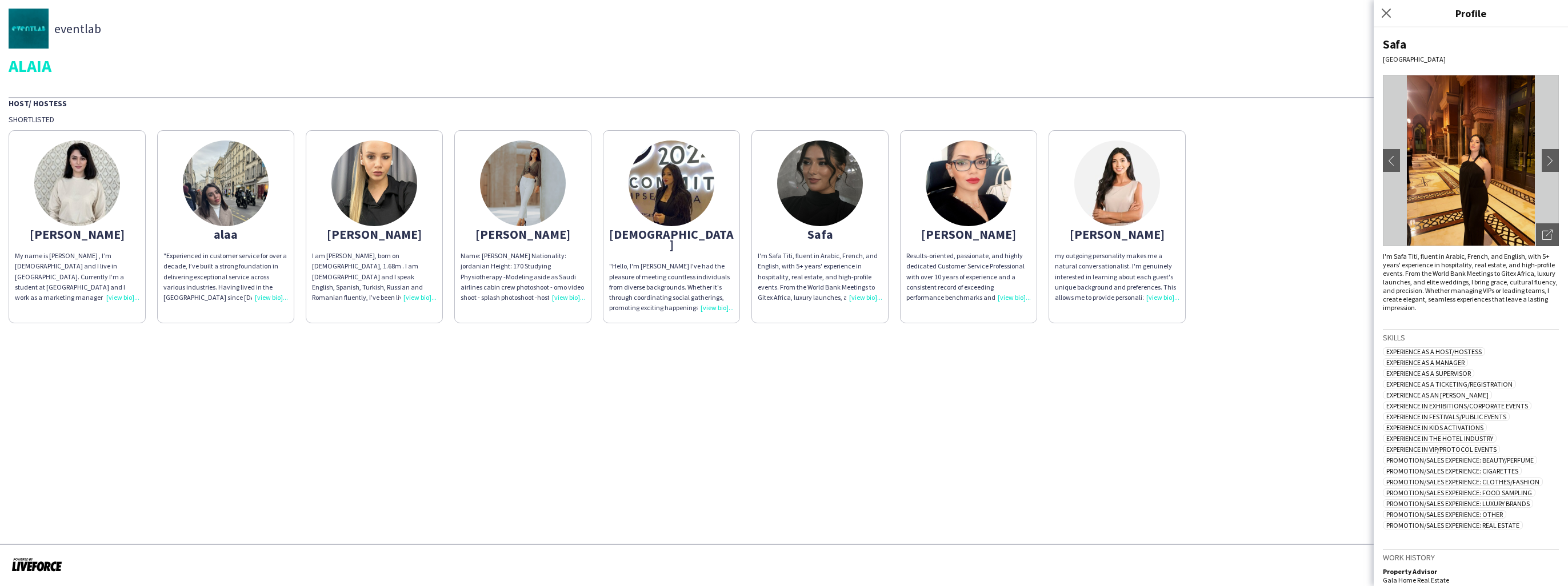
click at [1490, 327] on div "Safa [GEOGRAPHIC_DATA] chevron-left chevron-right Open photos pop-in I'm Safa T…" at bounding box center [1471, 307] width 194 height 559
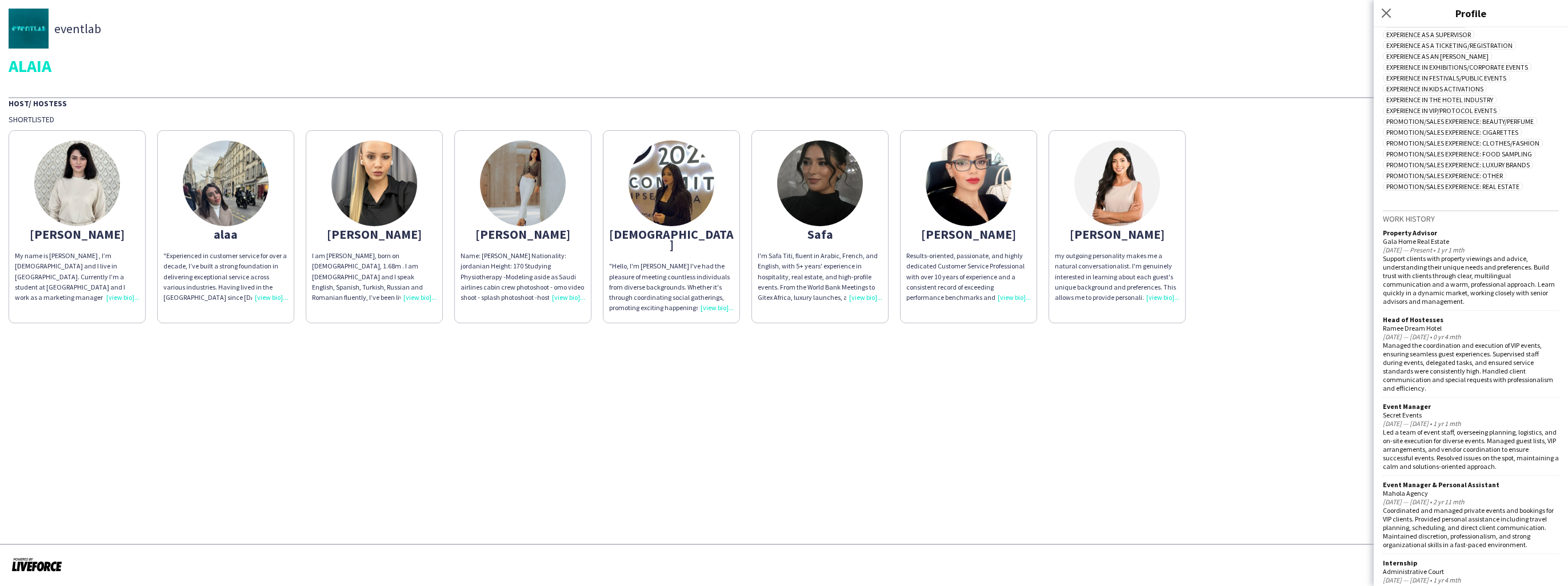
scroll to position [343, 0]
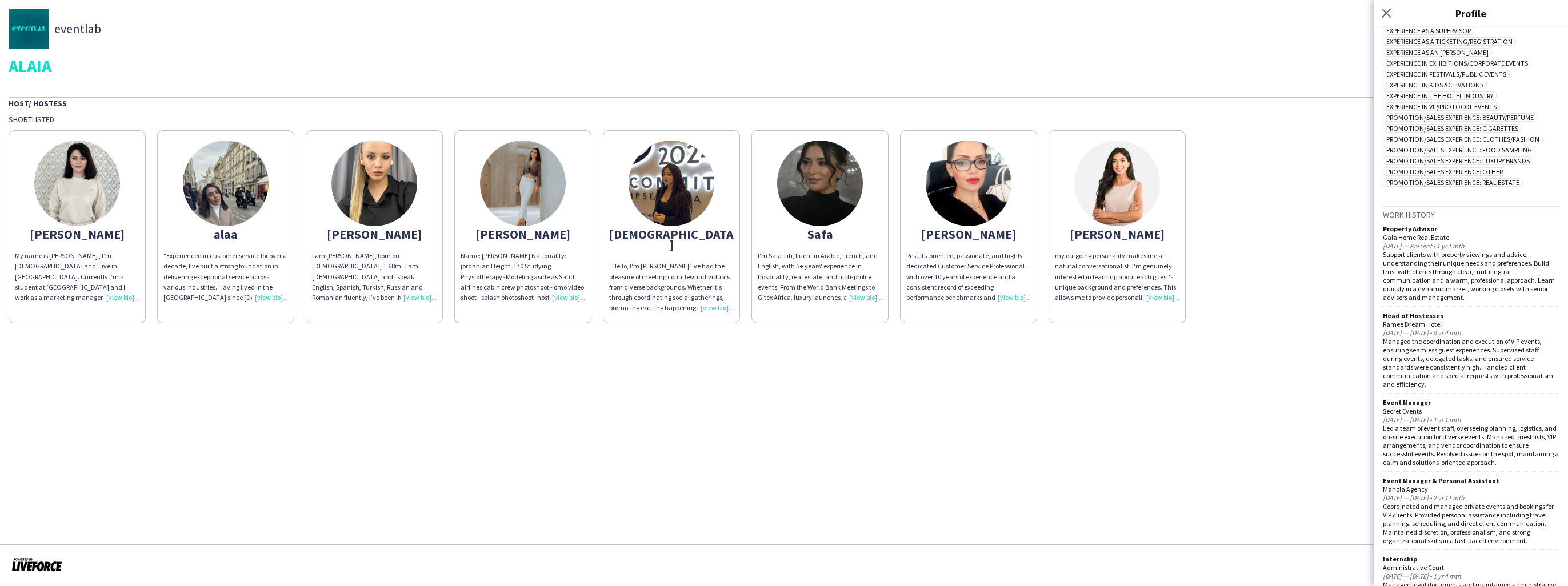
drag, startPoint x: 1384, startPoint y: 318, endPoint x: 1447, endPoint y: 317, distance: 63.0
click at [1447, 320] on div "Ramee Dream Hotel" at bounding box center [1471, 324] width 176 height 9
drag, startPoint x: 1447, startPoint y: 317, endPoint x: 1534, endPoint y: 341, distance: 90.2
click at [1534, 341] on div "Managed the coordination and execution of VIP events, ensuring seamless guest e…" at bounding box center [1471, 363] width 176 height 51
drag, startPoint x: 1399, startPoint y: 348, endPoint x: 1486, endPoint y: 346, distance: 87.0
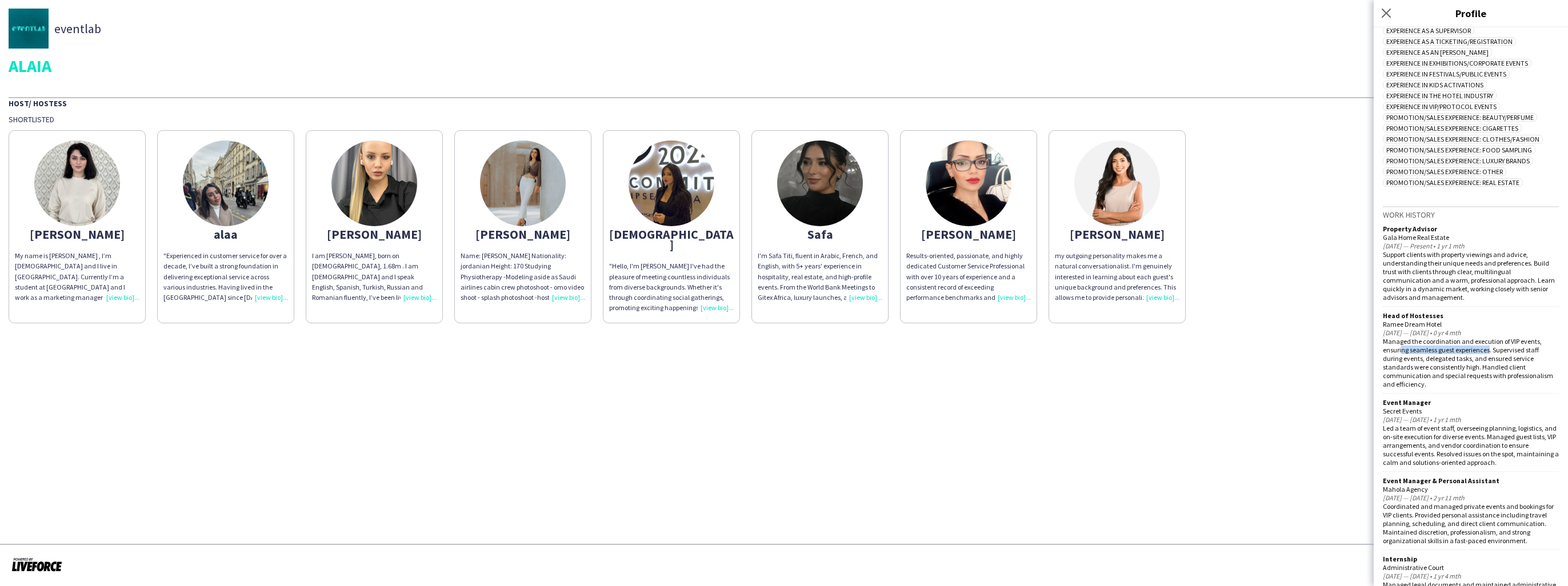
click at [1486, 346] on div "Managed the coordination and execution of VIP events, ensuring seamless guest e…" at bounding box center [1471, 363] width 176 height 51
drag, startPoint x: 1486, startPoint y: 346, endPoint x: 1463, endPoint y: 350, distance: 23.3
click at [1463, 350] on div "Managed the coordination and execution of VIP events, ensuring seamless guest e…" at bounding box center [1471, 363] width 176 height 51
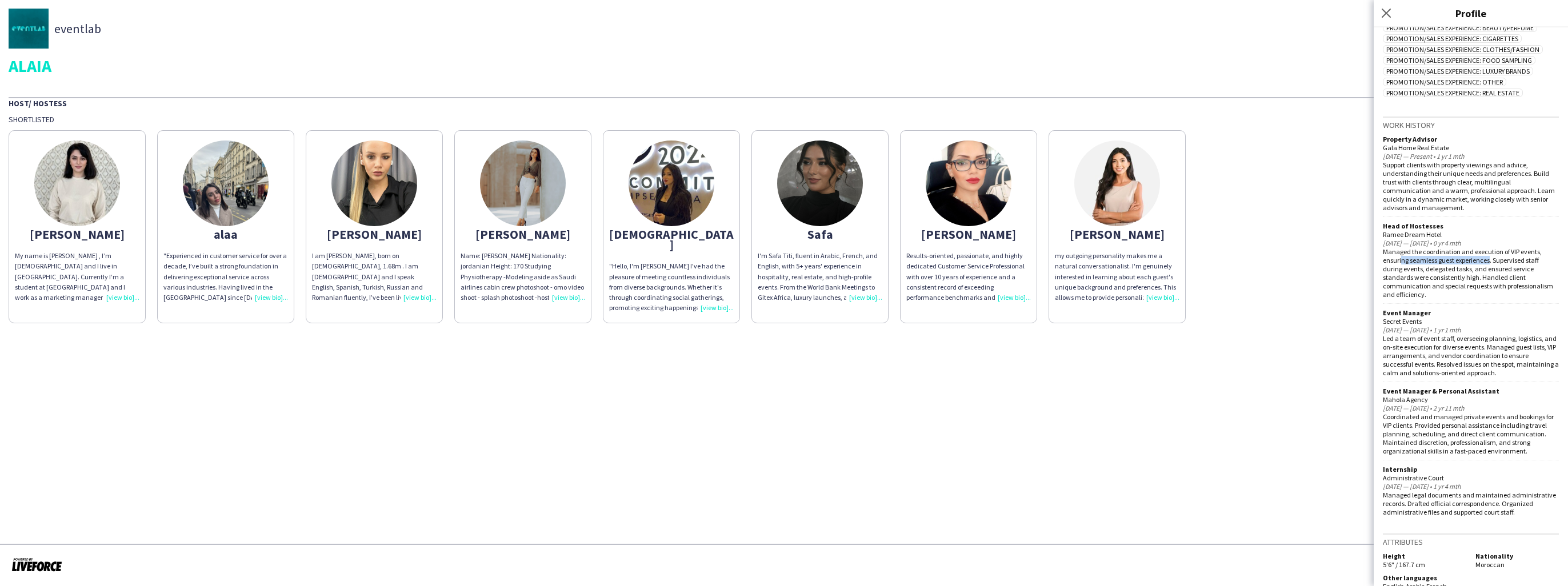
scroll to position [452, 0]
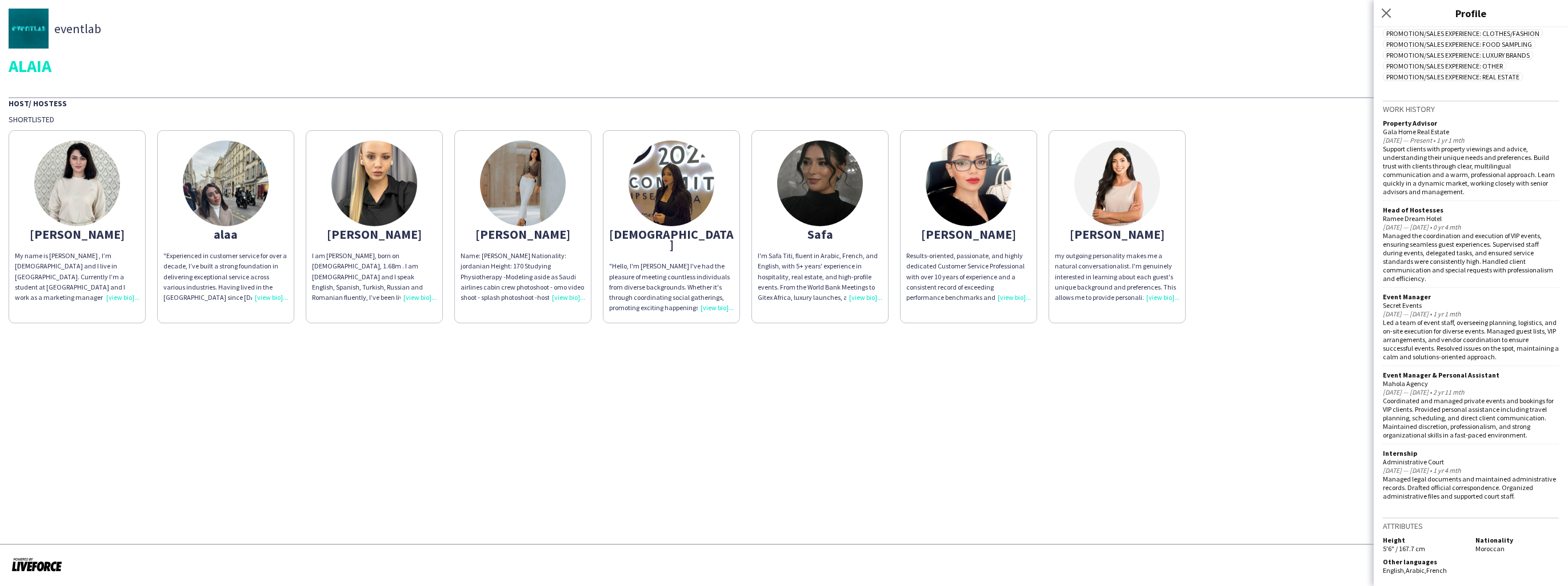
click at [1485, 552] on span "Moroccan" at bounding box center [1490, 549] width 29 height 9
drag, startPoint x: 1443, startPoint y: 570, endPoint x: 1396, endPoint y: 570, distance: 47.0
click at [1396, 570] on div "Other languages English , Arabic , French" at bounding box center [1427, 566] width 88 height 17
click at [1396, 570] on span "English ," at bounding box center [1395, 570] width 23 height 9
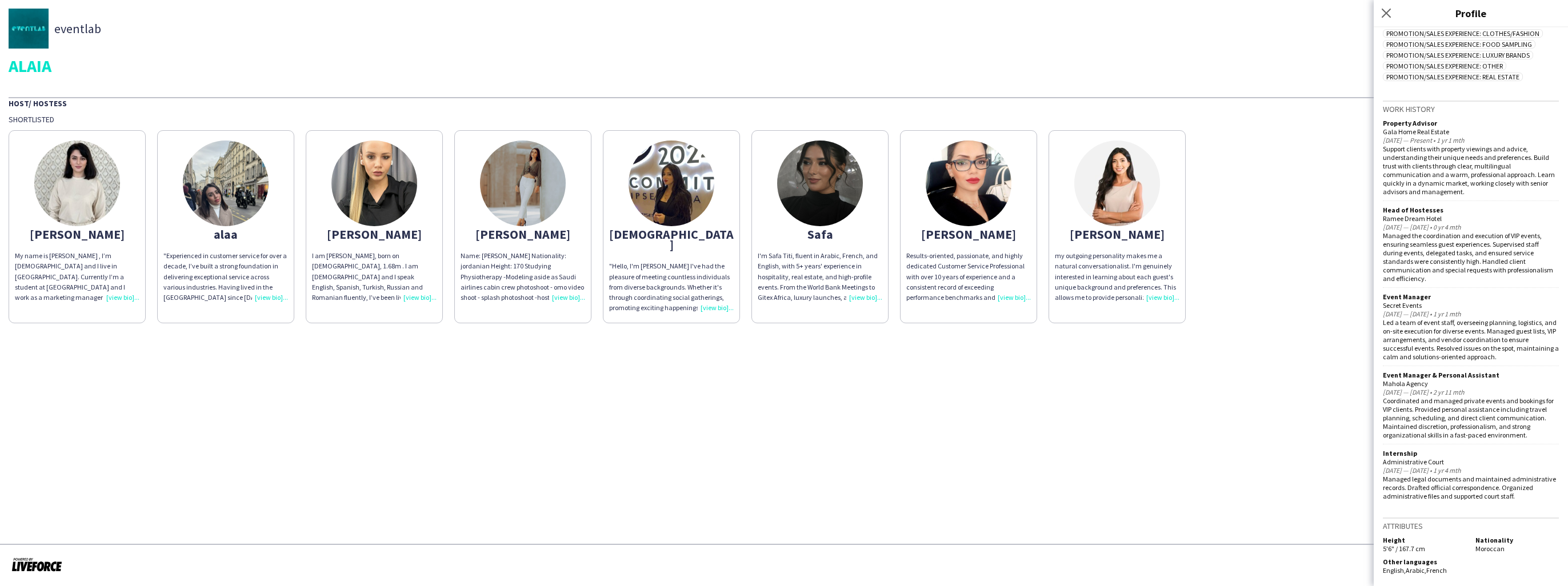
click at [1396, 553] on div "Height 5'6" / 167.7 cm Nationality [DEMOGRAPHIC_DATA]" at bounding box center [1471, 546] width 176 height 19
drag, startPoint x: 1383, startPoint y: 480, endPoint x: 1544, endPoint y: 479, distance: 161.0
click at [1544, 479] on div "Managed legal documents and maintained administrative records. Drafted official…" at bounding box center [1471, 487] width 176 height 26
drag, startPoint x: 1389, startPoint y: 488, endPoint x: 1513, endPoint y: 490, distance: 124.0
click at [1513, 490] on div "Managed legal documents and maintained administrative records. Drafted official…" at bounding box center [1471, 487] width 176 height 26
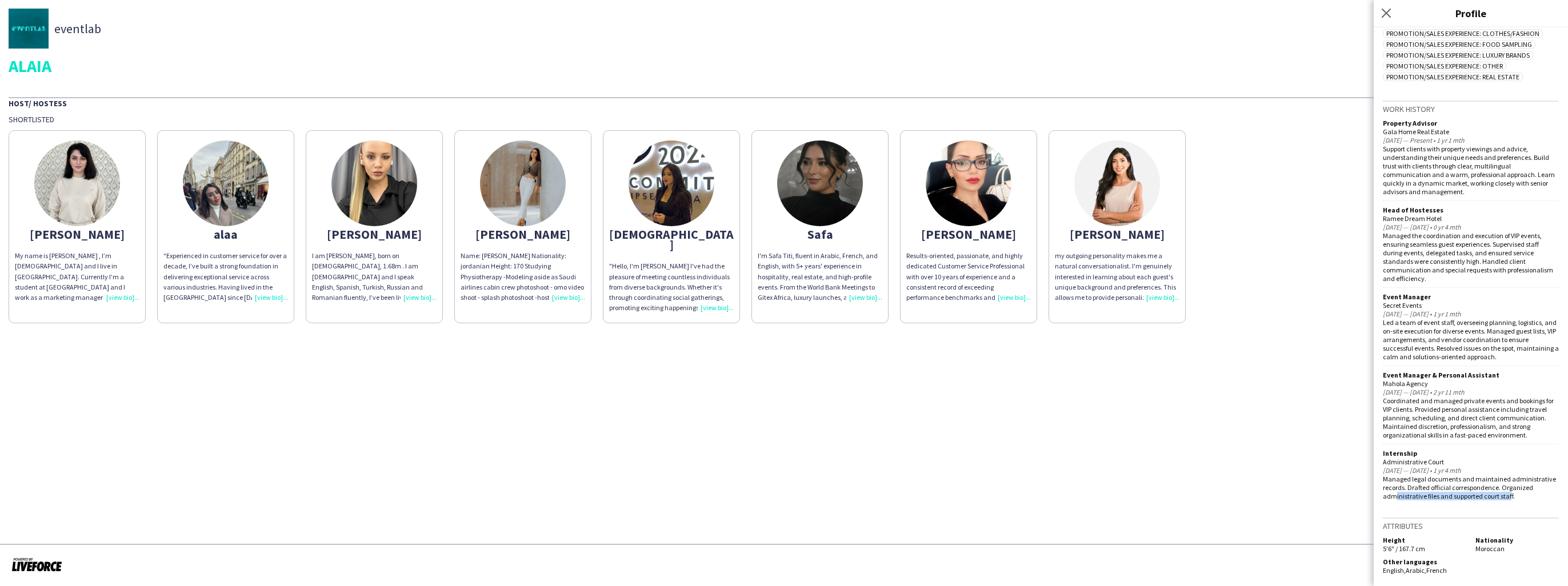
drag, startPoint x: 1393, startPoint y: 497, endPoint x: 1508, endPoint y: 497, distance: 115.0
click at [1508, 497] on div "Managed legal documents and maintained administrative records. Drafted official…" at bounding box center [1471, 487] width 176 height 26
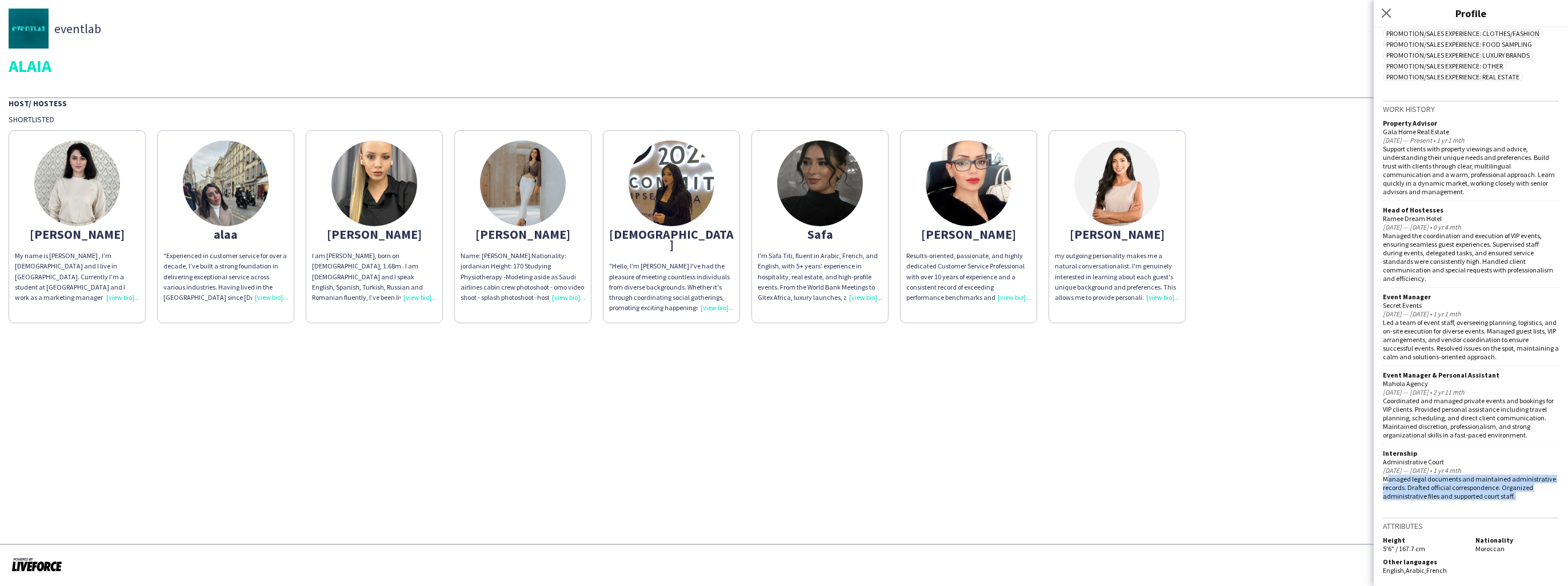
drag, startPoint x: 1508, startPoint y: 497, endPoint x: 1485, endPoint y: 495, distance: 23.1
click at [1485, 495] on div "Managed legal documents and maintained administrative records. Drafted official…" at bounding box center [1471, 487] width 176 height 26
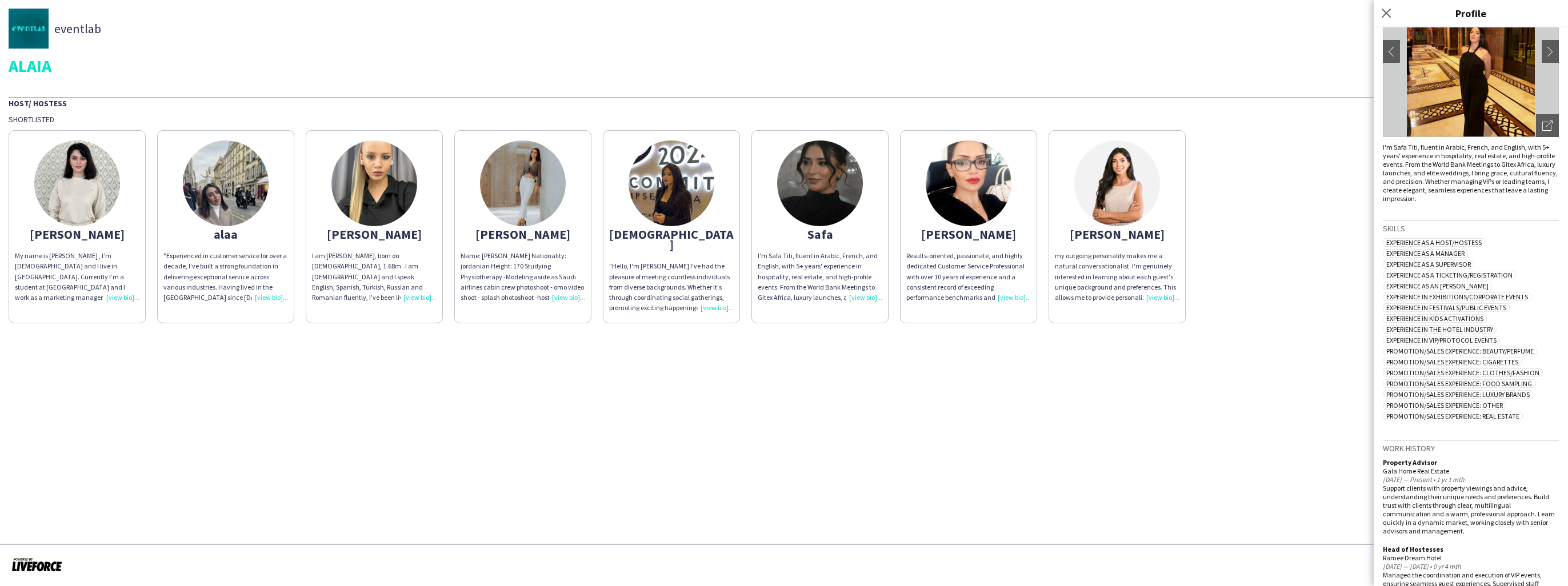
scroll to position [0, 0]
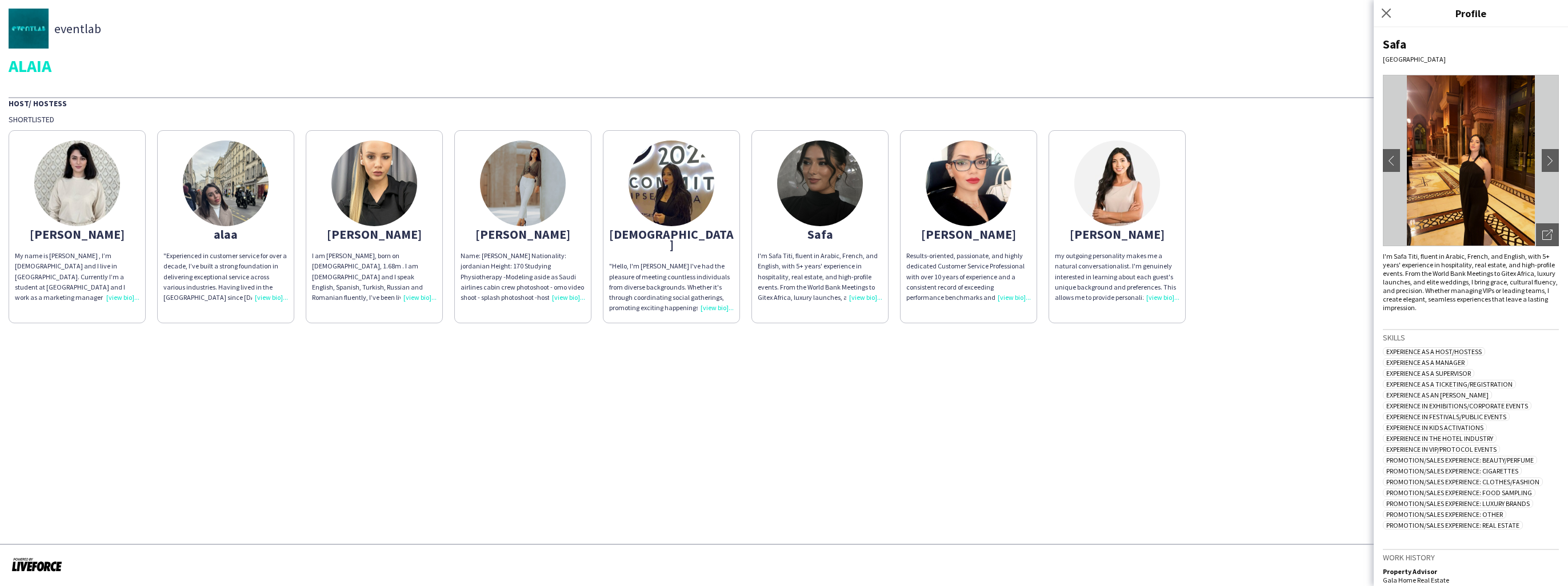
click at [519, 215] on img at bounding box center [523, 183] width 86 height 86
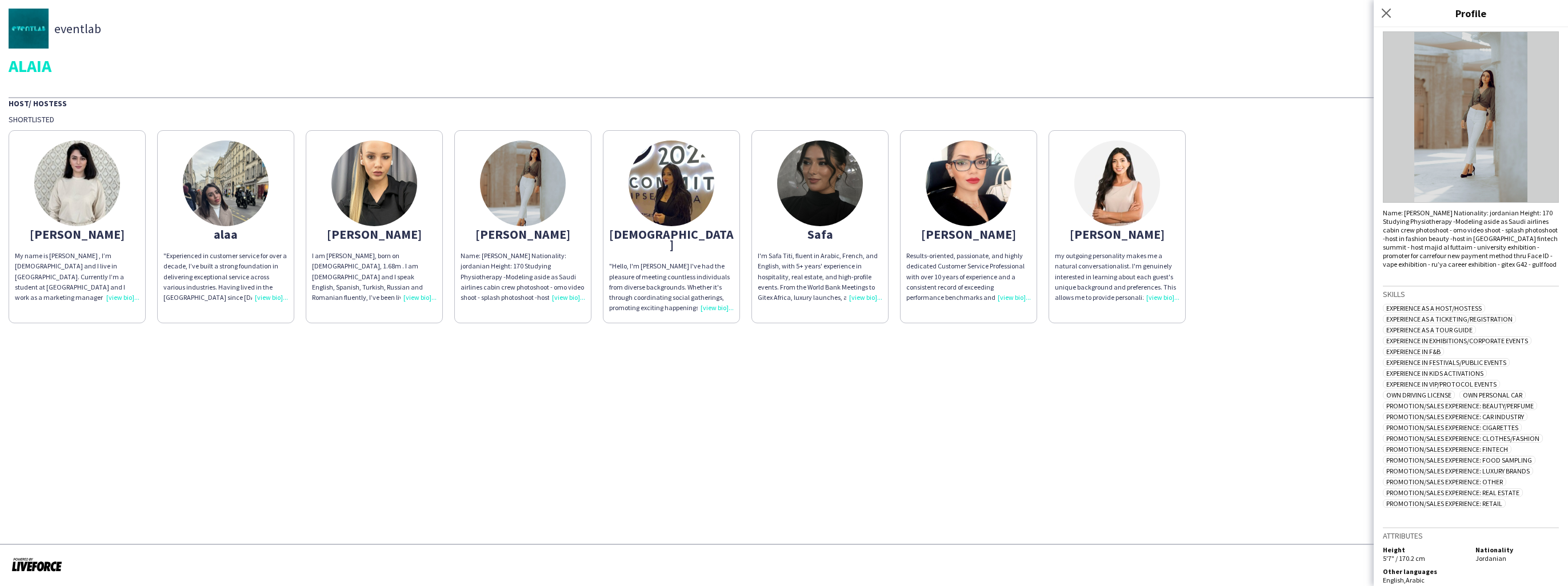
scroll to position [57, 0]
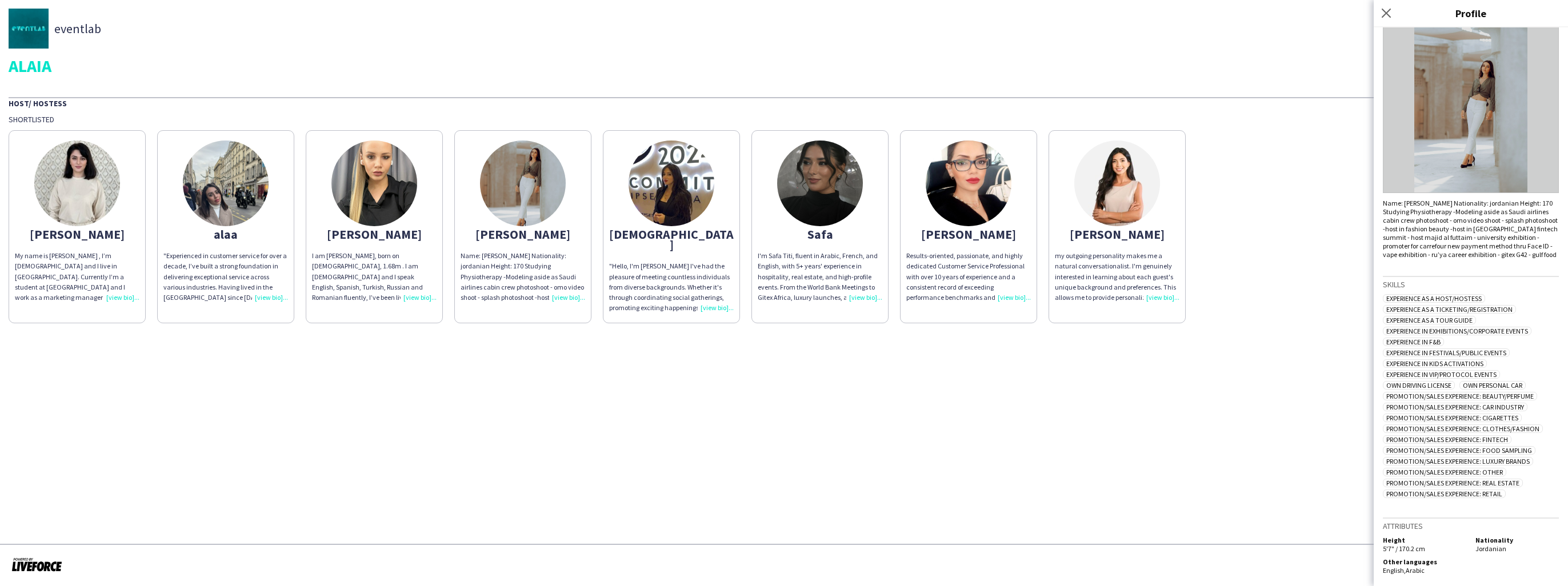
click at [1489, 552] on span "Jordanian" at bounding box center [1491, 549] width 31 height 9
click at [1460, 85] on img at bounding box center [1471, 108] width 176 height 172
click at [824, 193] on img at bounding box center [820, 183] width 86 height 86
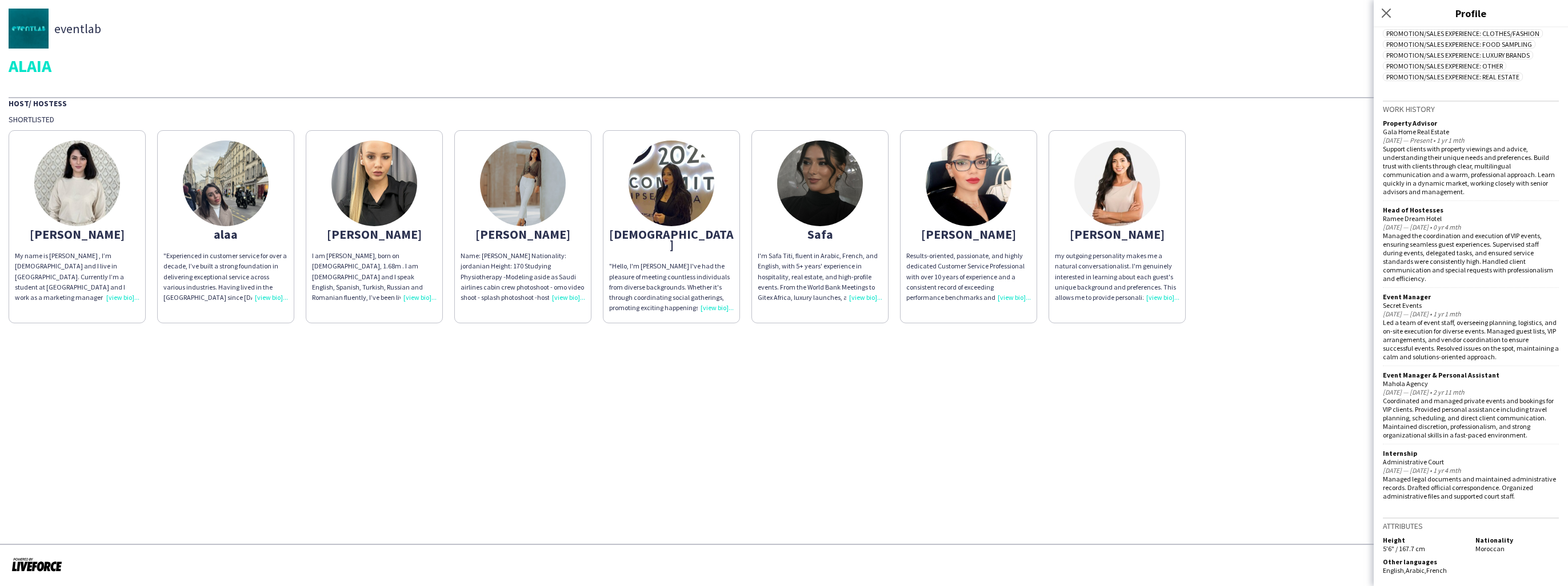
scroll to position [452, 0]
drag, startPoint x: 1447, startPoint y: 565, endPoint x: 1391, endPoint y: 568, distance: 56.1
click at [1391, 568] on div "Other languages English , Arabic , French" at bounding box center [1427, 566] width 88 height 17
click at [1391, 568] on span "English ," at bounding box center [1395, 570] width 23 height 9
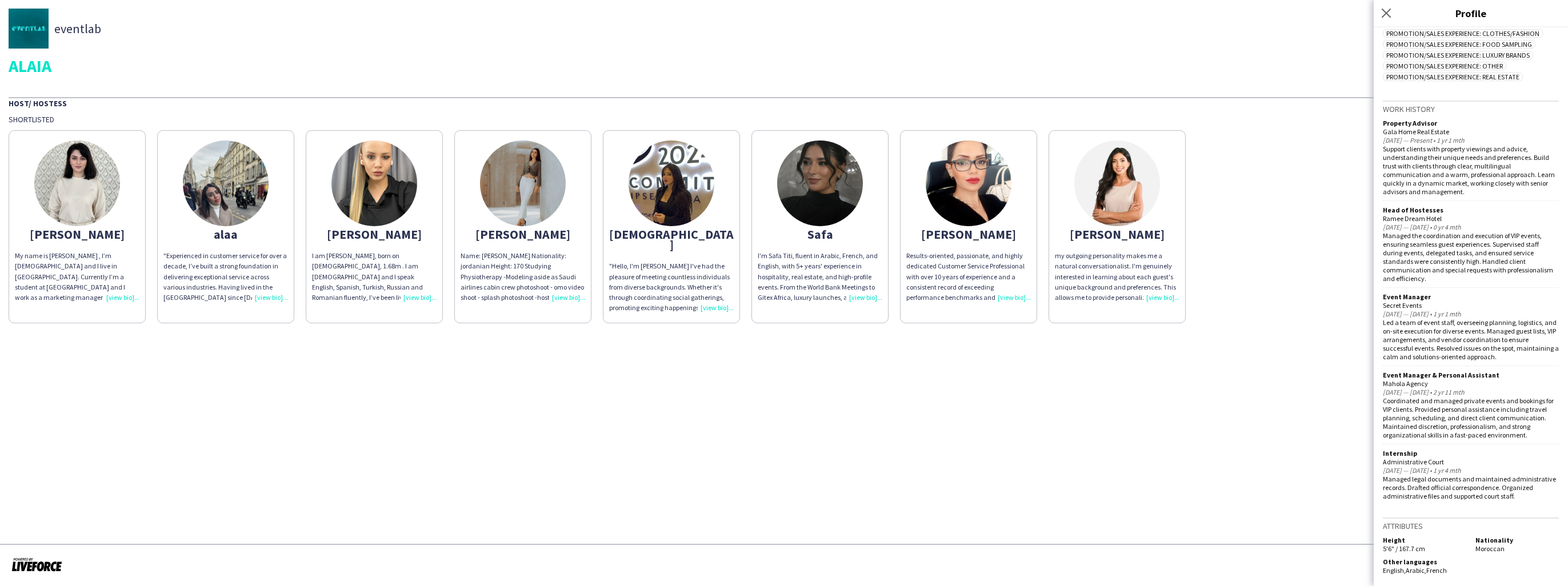
click at [1417, 551] on span "5'6" / 167.7 cm" at bounding box center [1404, 549] width 42 height 9
click at [1239, 462] on app-share-pages "eventlab ALAIA Host/ Hostess Shortlisted [PERSON_NAME] My name is [PERSON_NAME]…" at bounding box center [784, 293] width 1568 height 586
